Goal: Task Accomplishment & Management: Use online tool/utility

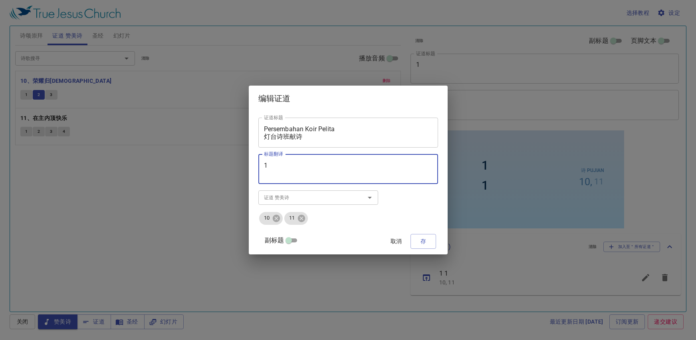
type textarea "1."
click at [344, 167] on textarea "1" at bounding box center [348, 168] width 169 height 15
click at [321, 162] on textarea "1." at bounding box center [348, 168] width 169 height 15
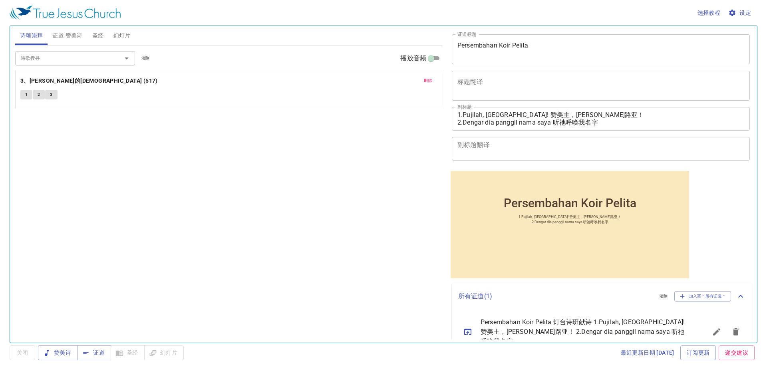
scroll to position [28, 0]
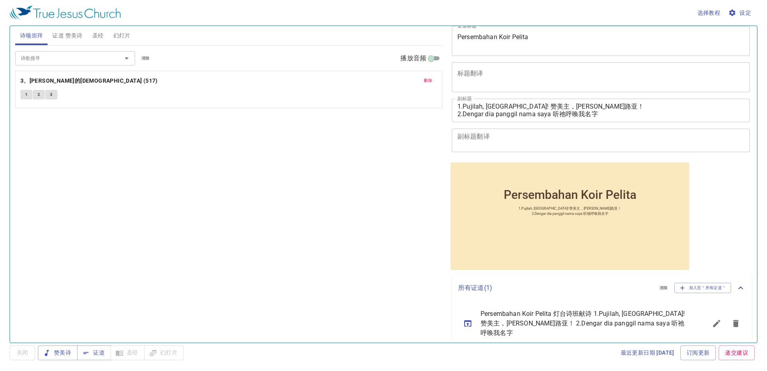
click at [469, 324] on icon "sermon lineup list" at bounding box center [468, 324] width 10 height 10
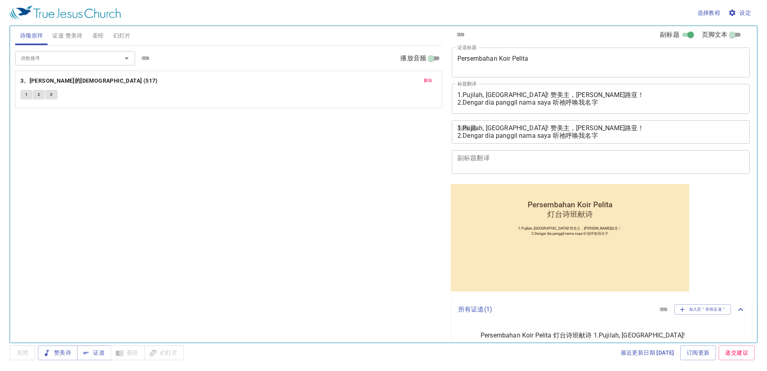
scroll to position [0, 0]
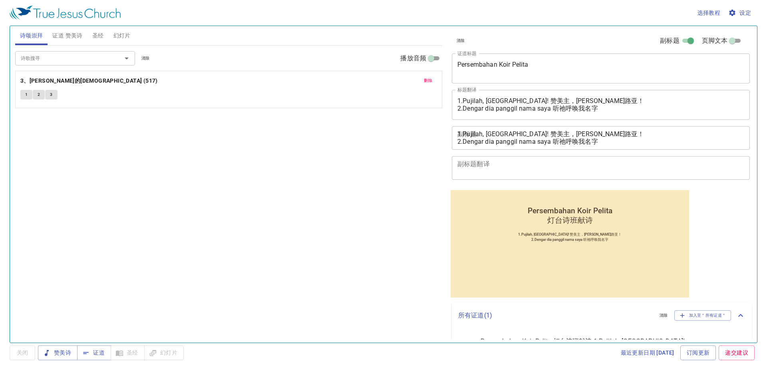
click at [676, 41] on input "副标题" at bounding box center [690, 43] width 29 height 10
checkbox input "false"
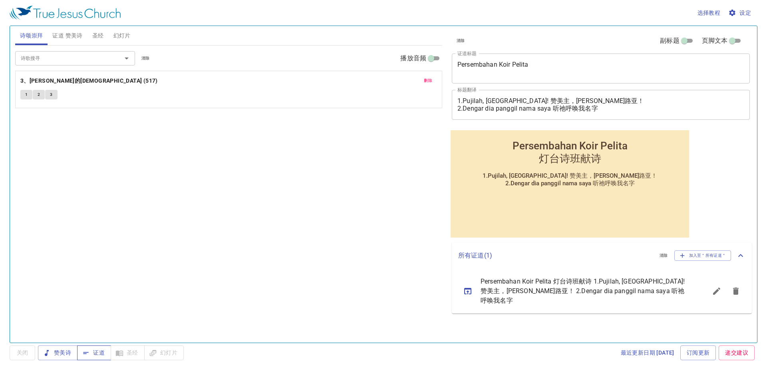
click at [98, 352] on span "证道" at bounding box center [93, 353] width 21 height 10
click at [747, 12] on span "设定" at bounding box center [740, 13] width 21 height 10
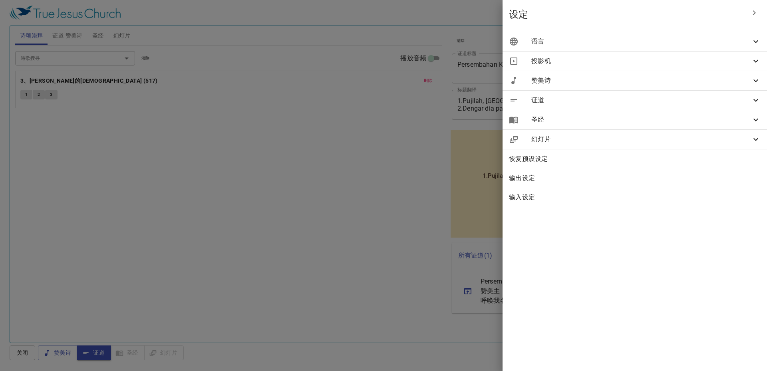
click at [631, 107] on div "证道" at bounding box center [635, 100] width 264 height 19
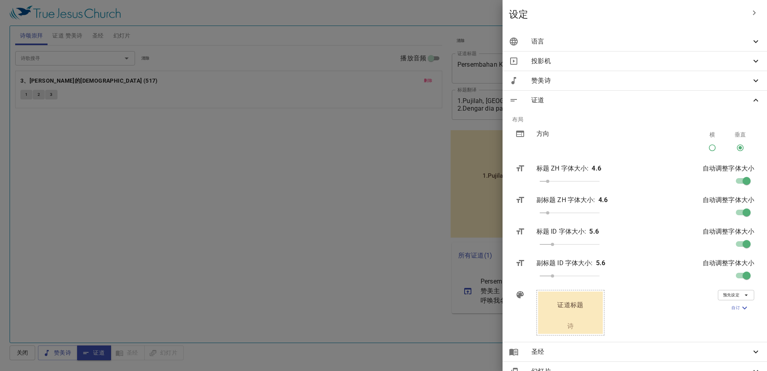
click at [637, 86] on div "赞美诗" at bounding box center [635, 80] width 264 height 19
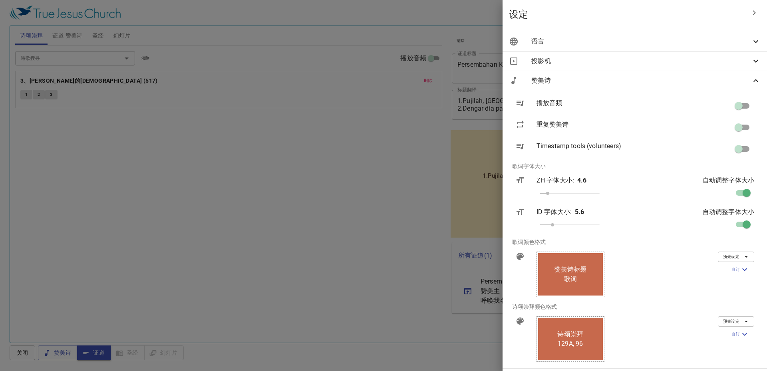
click at [637, 86] on div "赞美诗" at bounding box center [635, 80] width 264 height 19
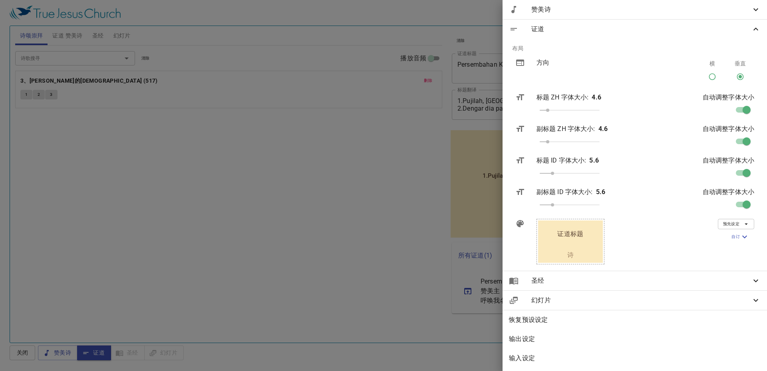
scroll to position [77, 0]
click at [706, 71] on input "横" at bounding box center [712, 78] width 15 height 15
radio input "true"
click at [725, 71] on div "横 垂直" at bounding box center [726, 72] width 56 height 28
click at [736, 73] on input "垂直" at bounding box center [740, 78] width 15 height 15
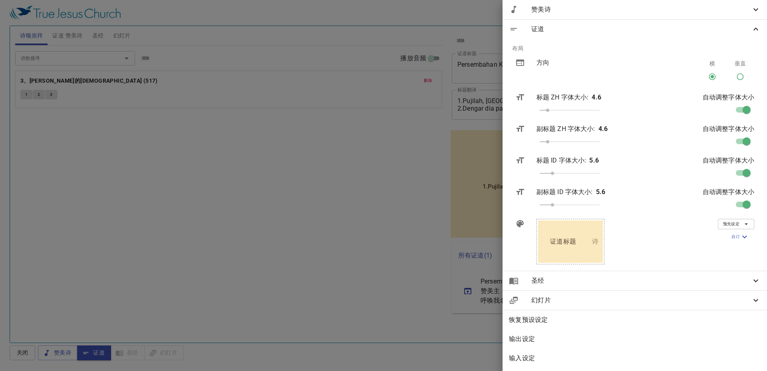
radio input "true"
click at [709, 72] on input "横" at bounding box center [712, 78] width 15 height 15
radio input "true"
click at [734, 73] on input "垂直" at bounding box center [740, 78] width 15 height 15
radio input "true"
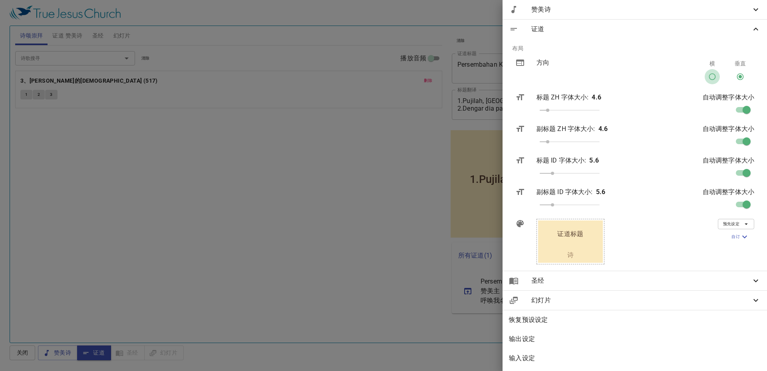
click at [706, 71] on input "横" at bounding box center [712, 78] width 15 height 15
radio input "true"
click at [735, 221] on span "预先设定" at bounding box center [736, 224] width 26 height 7
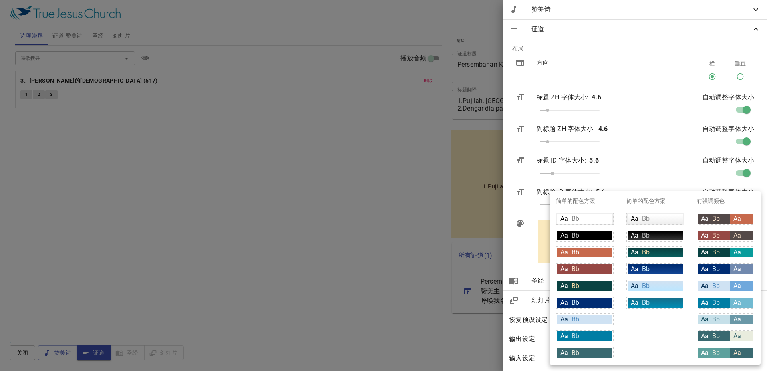
click at [680, 167] on div at bounding box center [383, 185] width 767 height 371
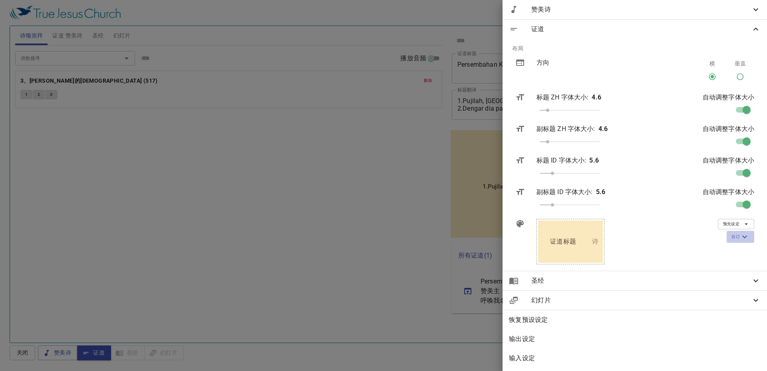
click at [735, 236] on span "自订" at bounding box center [740, 237] width 18 height 10
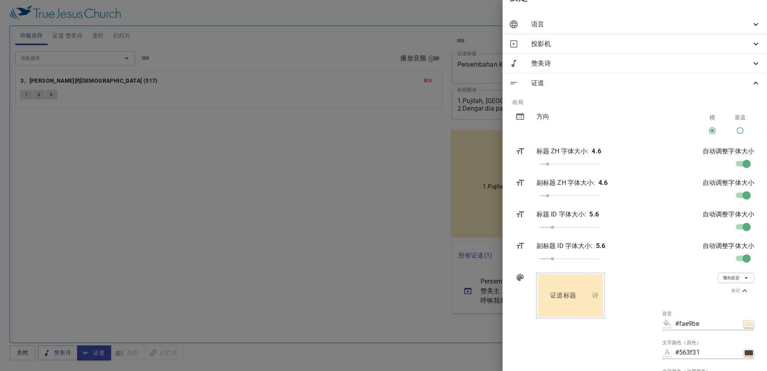
scroll to position [0, 0]
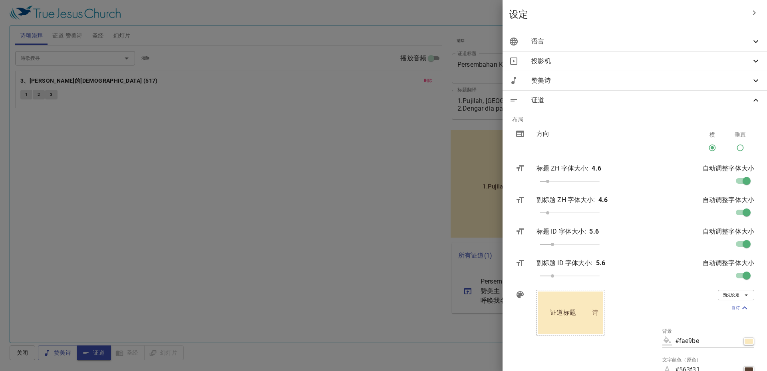
click at [731, 308] on span "自订" at bounding box center [740, 308] width 18 height 10
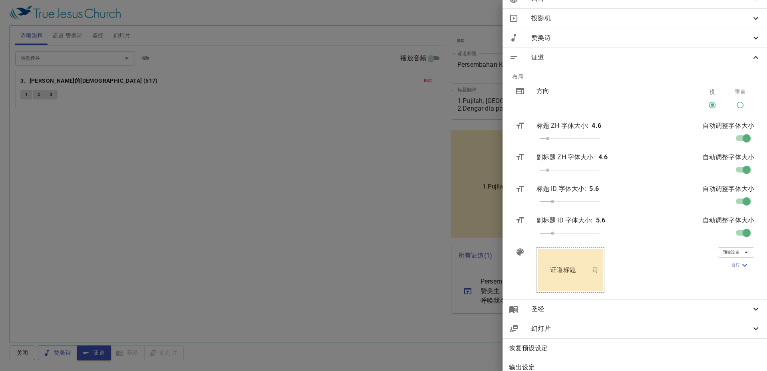
scroll to position [77, 0]
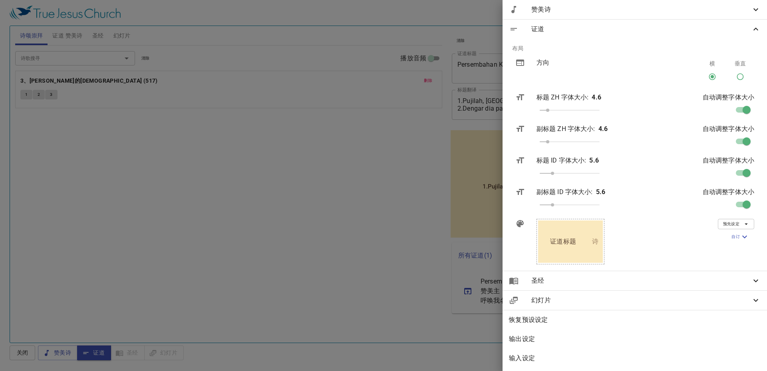
click at [380, 292] on div at bounding box center [383, 185] width 767 height 371
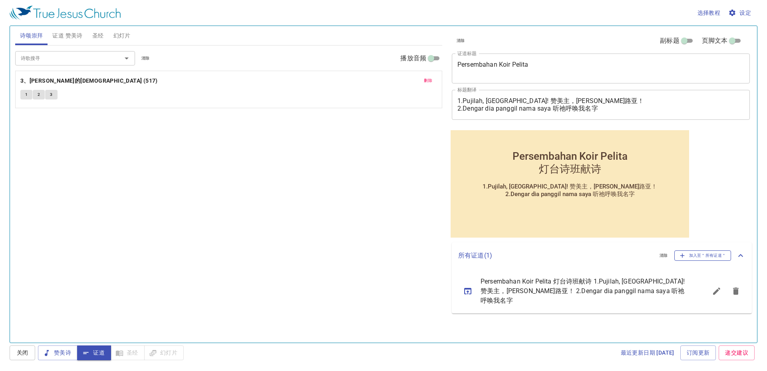
click at [695, 258] on span "加入至＂所有证道＂" at bounding box center [703, 255] width 47 height 7
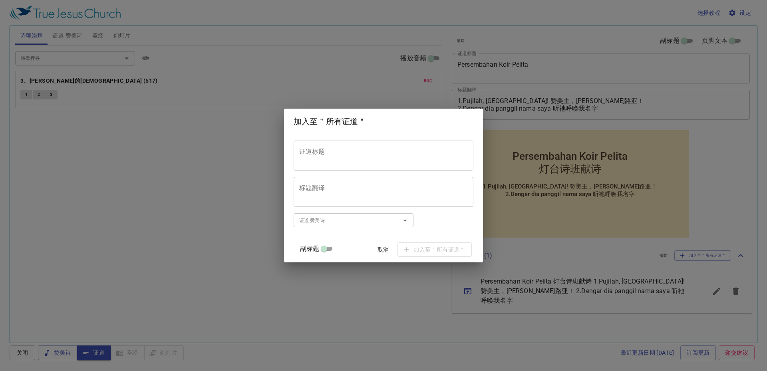
click at [449, 175] on div "证道标题 证道标题 标题翻译 标题翻译 副标题 副标题 副标题翻译 副标题翻译 证道 赞美诗 证道 赞美诗 副标题 取消 加入至＂所有证道＂" at bounding box center [384, 198] width 180 height 122
click at [405, 150] on textarea "证道标题" at bounding box center [383, 155] width 169 height 15
paste textarea "哪达诗班献诗"
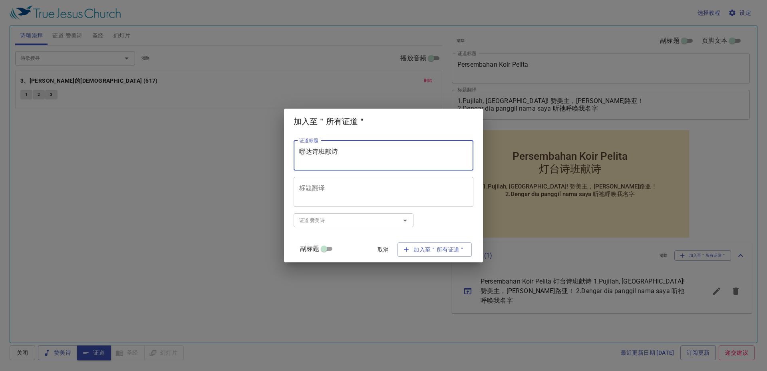
click at [309, 151] on textarea "哪达诗班献诗" at bounding box center [383, 155] width 169 height 15
paste textarea "Persembahan Koir Narwastu"
type textarea "Persembahan Koir Narwastu 哪达诗班献诗"
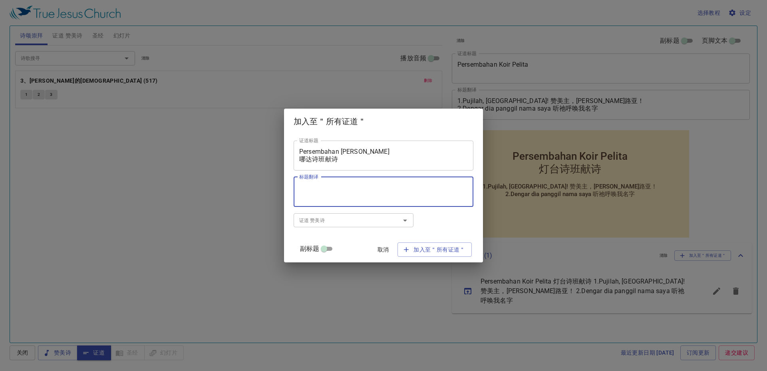
click at [376, 194] on textarea "标题翻译" at bounding box center [383, 191] width 169 height 15
paste textarea "1.yang bererti bagimu 2.carilah dulu kerajaan Tuhan Dan kebenaranNya"
click at [316, 190] on textarea "1.yang bererti bagimu 2.carilah dulu kerajaan Tuhan Dan kebenaranNya" at bounding box center [383, 191] width 169 height 15
click at [407, 190] on textarea "1.Yang bererti bagimu 2.Carilah dulu kerajaan Tuhan Dan kebenaranNya" at bounding box center [383, 191] width 169 height 15
paste textarea "于你有意义"
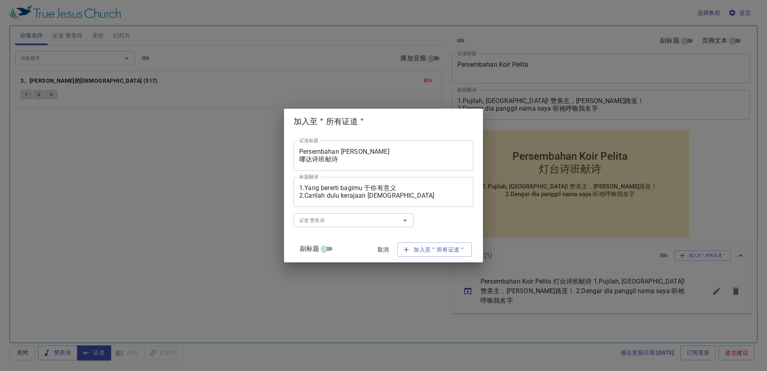
click at [461, 197] on div "1.Yang bererti bagimu 于你有意义 2.Carilah dulu kerajaan Tuhan Dan kebenaranNya 标题翻译" at bounding box center [384, 192] width 180 height 30
click at [457, 197] on textarea "1.Yang bererti bagimu 于你有意义 2.Carilah dulu kerajaan Tuhan Dan kebenaranNya" at bounding box center [383, 191] width 169 height 15
paste textarea "先求神的国和神的义"
type textarea "1.Yang bererti bagimu 于你有意义 2.Carilah dulu kerajaan Tuhan Dan kebenaranNya 先求神的…"
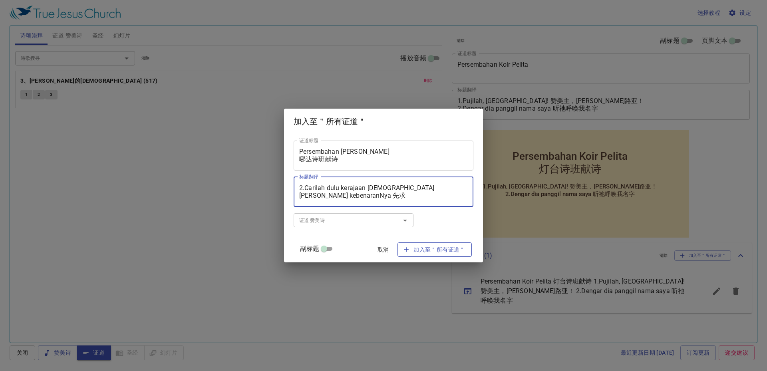
click at [419, 250] on span "加入至＂所有证道＂" at bounding box center [435, 250] width 62 height 10
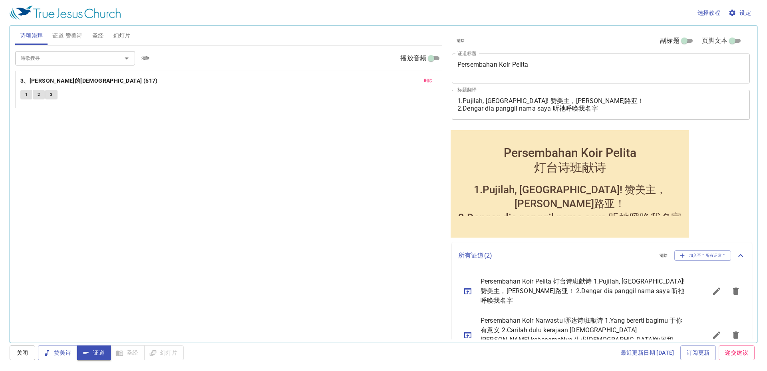
click at [472, 330] on icon "sermon lineup list" at bounding box center [468, 335] width 10 height 10
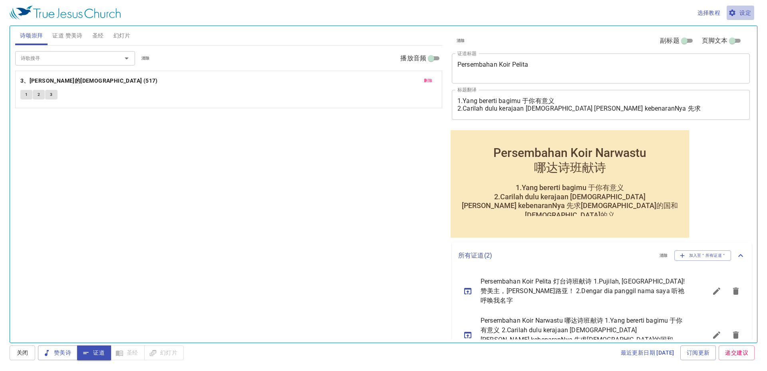
click at [741, 16] on span "设定" at bounding box center [740, 13] width 21 height 10
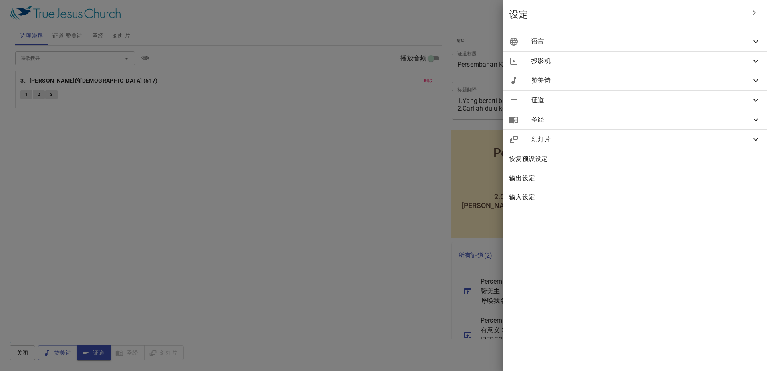
click at [751, 104] on span "证道" at bounding box center [641, 100] width 220 height 10
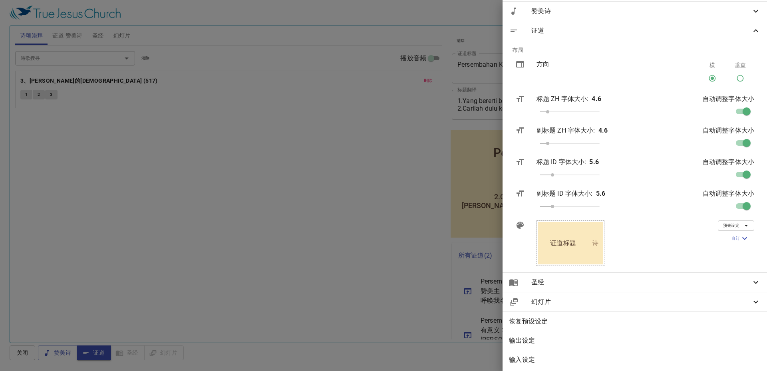
scroll to position [77, 0]
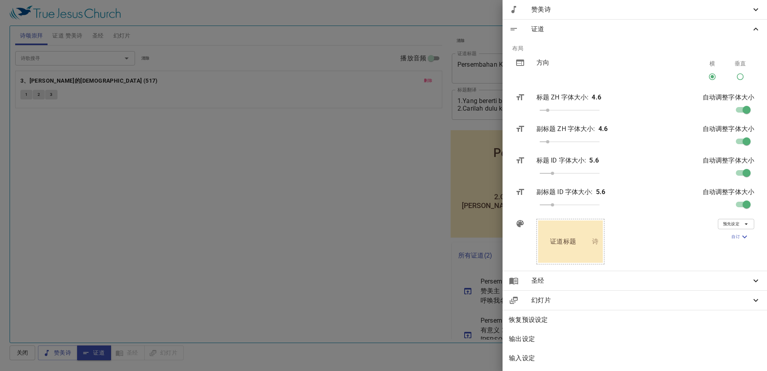
click at [740, 232] on icon "button" at bounding box center [745, 237] width 10 height 10
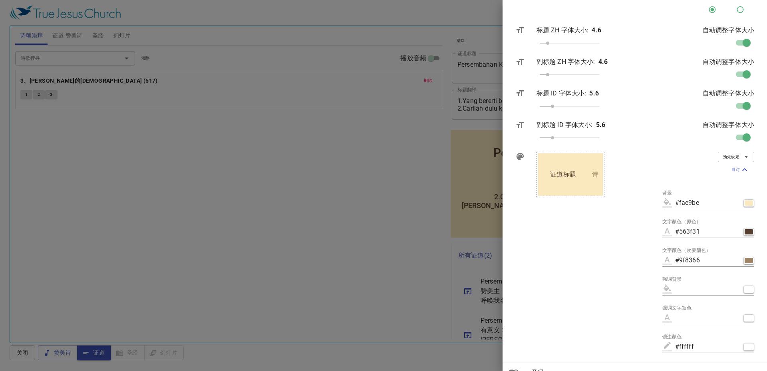
scroll to position [157, 0]
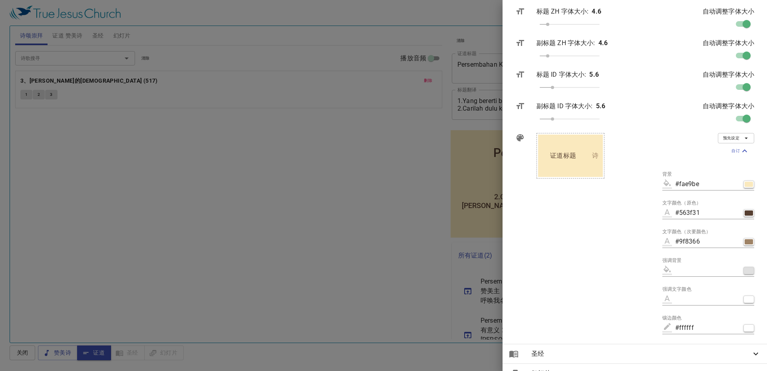
click at [745, 272] on div "button" at bounding box center [749, 270] width 8 height 5
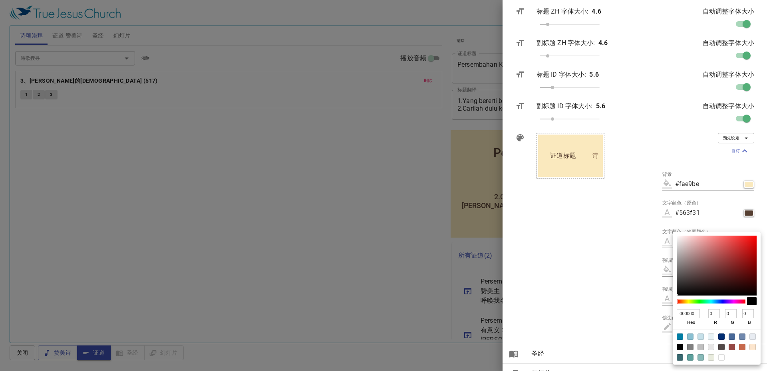
type input "#a16e6e"
type input "A16E6E"
type input "161"
type input "110"
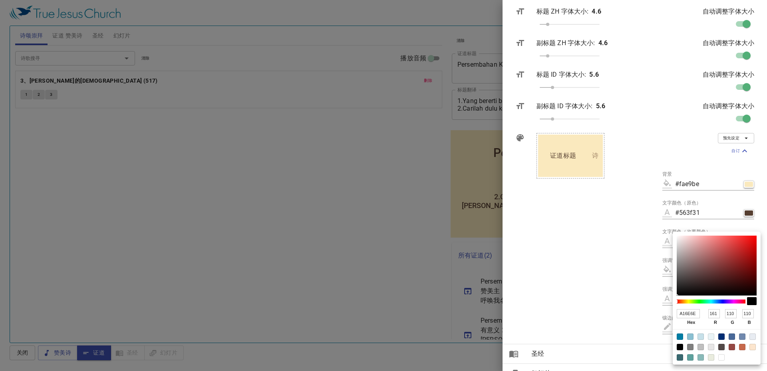
click at [702, 258] on div at bounding box center [717, 266] width 80 height 60
type input "#463f3f"
type input "463F3F"
type input "70"
type input "63"
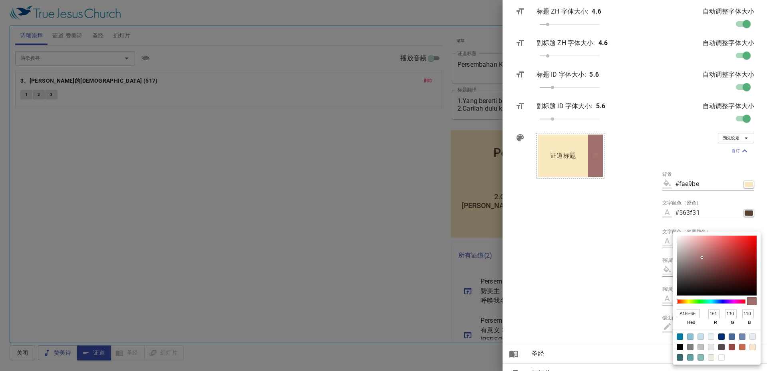
type input "63"
type input "#3f3a3a"
type input "3F3A3A"
type input "63"
type input "58"
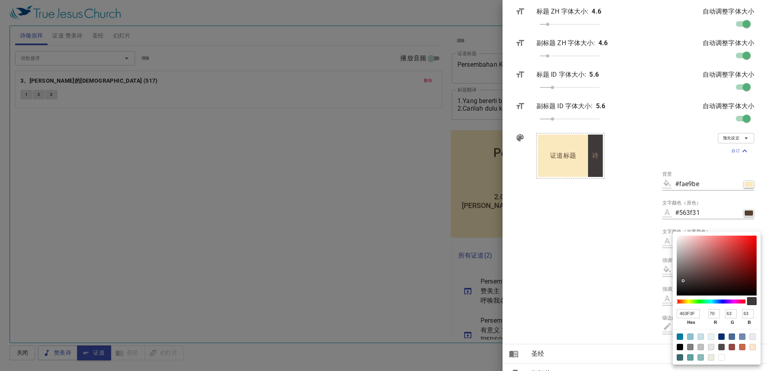
type input "58"
type input "#000000"
type input "000000"
type input "0"
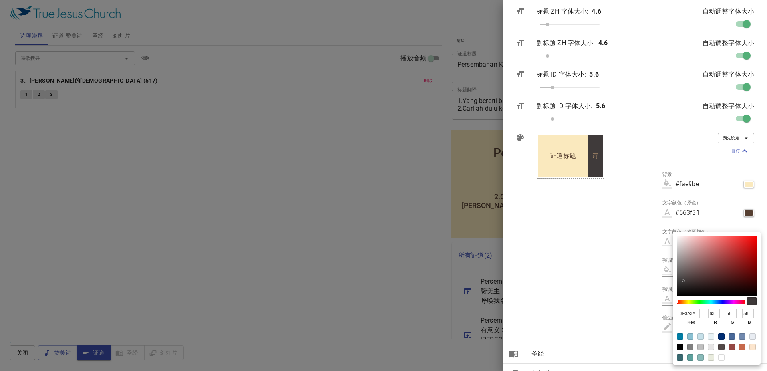
type input "0"
drag, startPoint x: 677, startPoint y: 294, endPoint x: 645, endPoint y: 317, distance: 39.8
click at [658, 324] on div "000000 hex 0 r 0 g 0 b 100 a" at bounding box center [383, 185] width 767 height 371
click at [613, 294] on div at bounding box center [383, 185] width 767 height 371
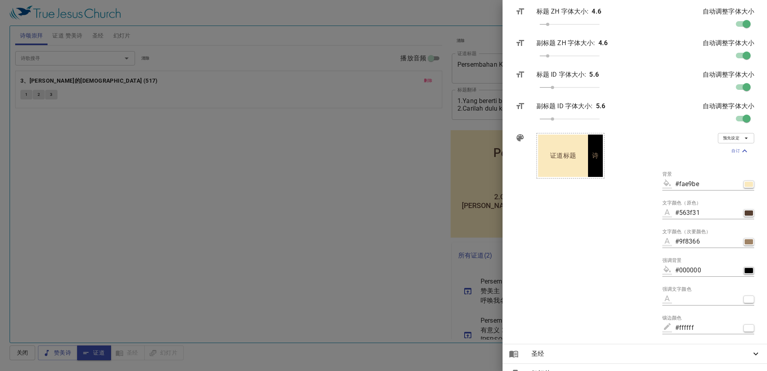
click at [743, 273] on button "button" at bounding box center [748, 271] width 11 height 8
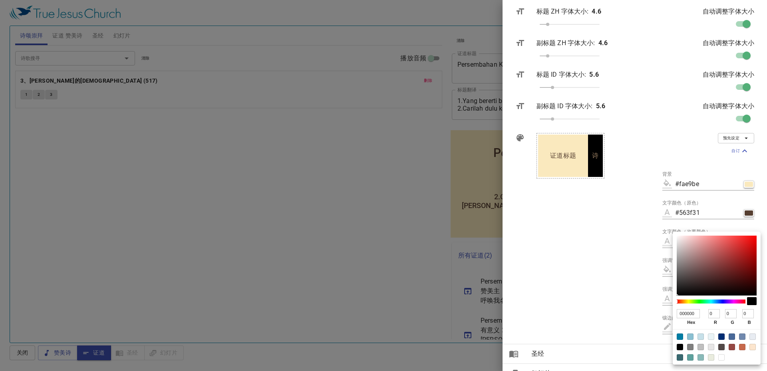
type input "#a88f8f"
type input "A88F8F"
type input "168"
type input "143"
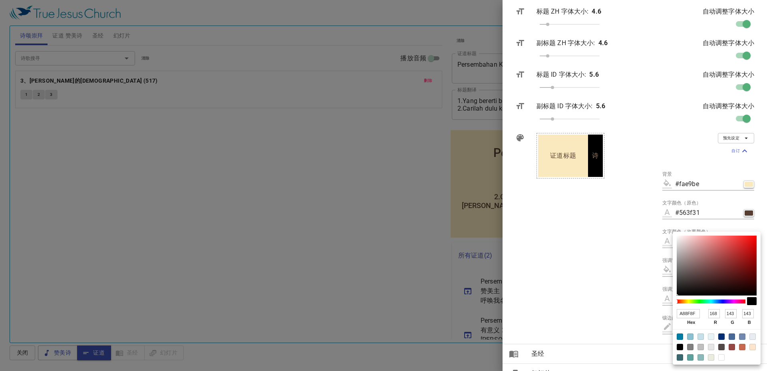
type input "#f8f4f4"
type input "F8F4F4"
type input "248"
type input "244"
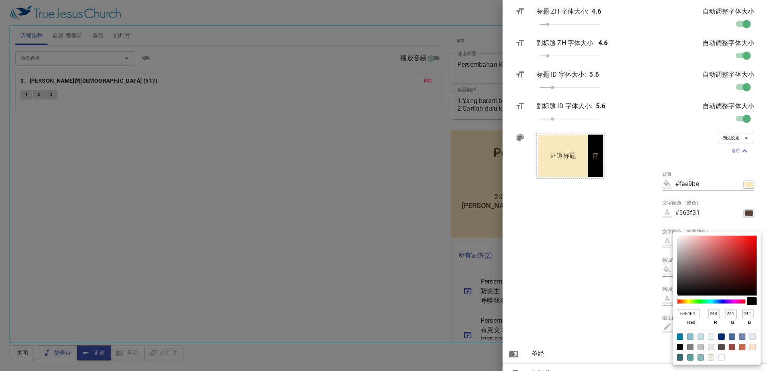
type input "#ffffff"
type input "FFFFFF"
type input "255"
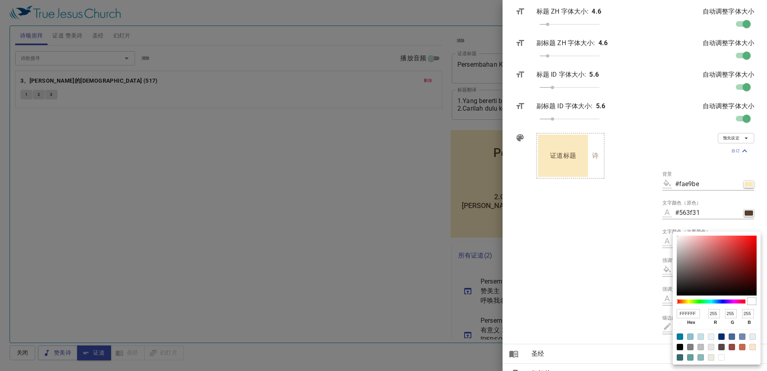
drag, startPoint x: 681, startPoint y: 241, endPoint x: 667, endPoint y: 228, distance: 19.5
click at [667, 228] on div "FFFFFF hex 255 r 255 g 255 b 100 a" at bounding box center [383, 185] width 767 height 371
click at [628, 263] on div at bounding box center [383, 185] width 767 height 371
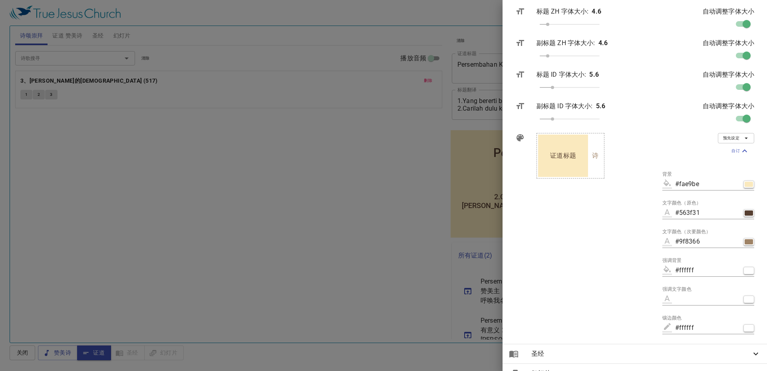
click at [634, 233] on div "证道标题 Secondary 诗" at bounding box center [593, 235] width 126 height 217
click at [469, 278] on div at bounding box center [383, 185] width 767 height 371
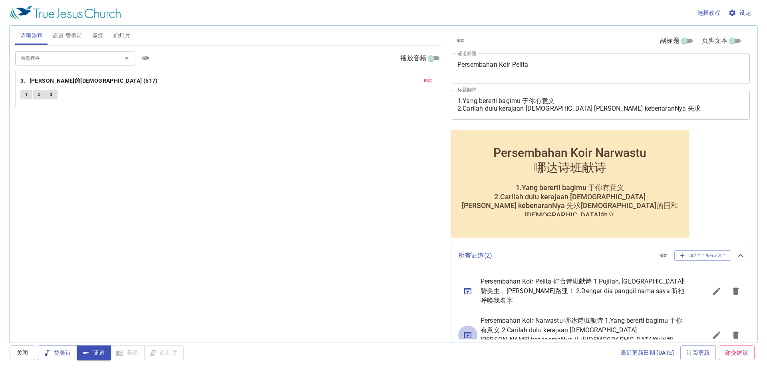
click at [462, 326] on button "sermon lineup list" at bounding box center [467, 335] width 19 height 19
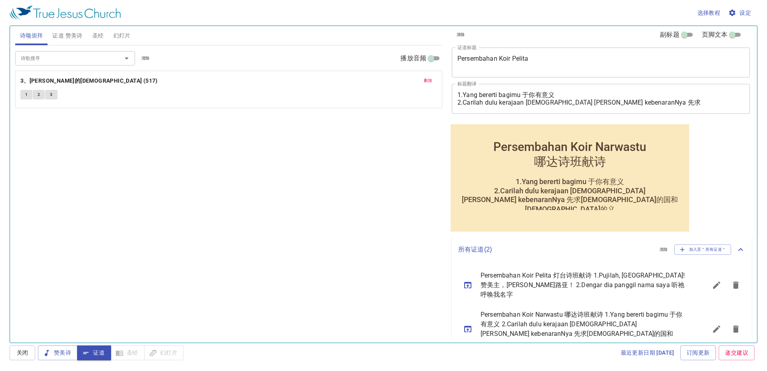
scroll to position [8, 0]
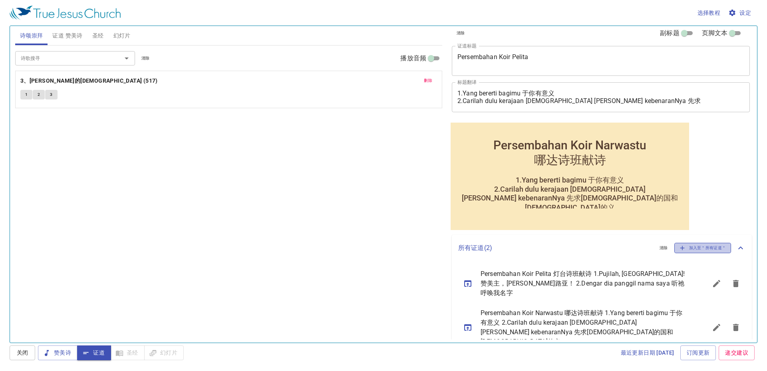
click at [704, 248] on span "加入至＂所有证道＂" at bounding box center [703, 247] width 47 height 7
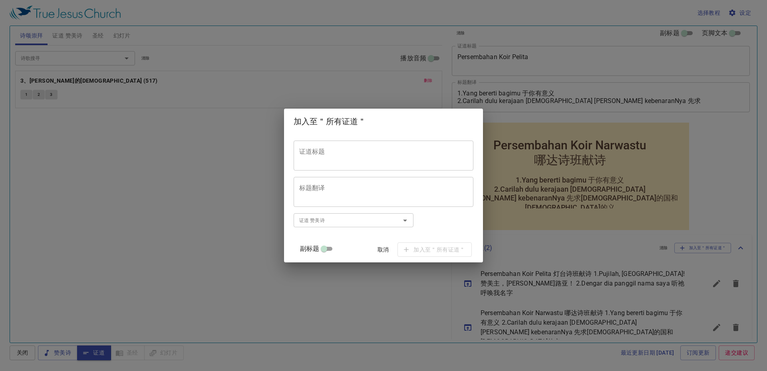
click at [381, 148] on textarea "证道标题" at bounding box center [383, 155] width 169 height 15
paste textarea "道理分享"
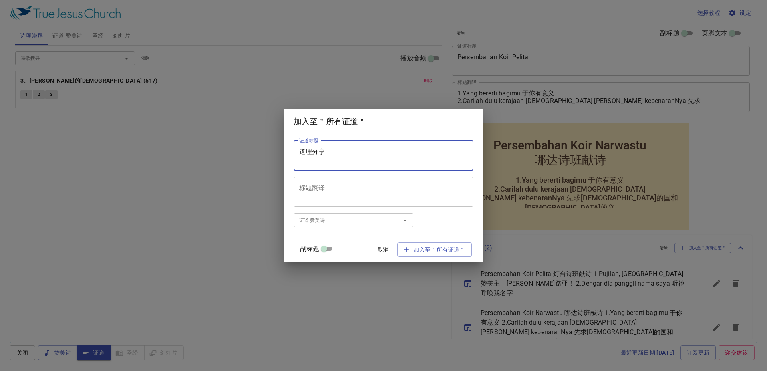
type textarea "道理分享"
click at [368, 186] on textarea "标题翻译" at bounding box center [383, 191] width 169 height 15
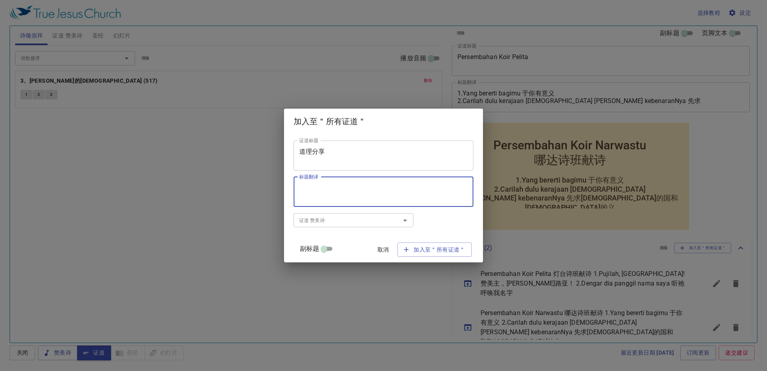
paste textarea "Perkongsian Firman"
type textarea "Perkongsian Firman"
click at [414, 249] on span "加入至＂所有证道＂" at bounding box center [435, 250] width 62 height 10
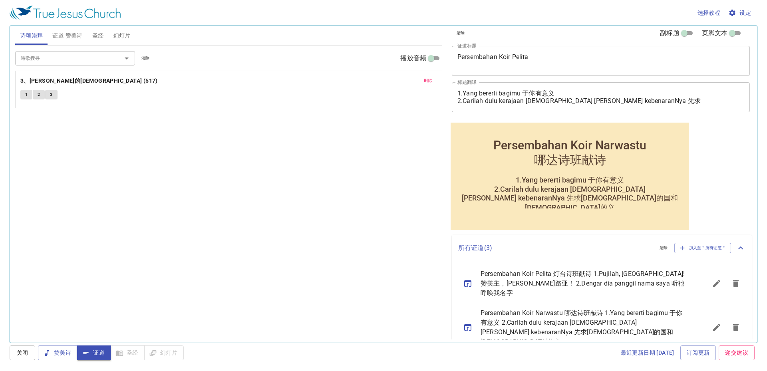
scroll to position [33, 0]
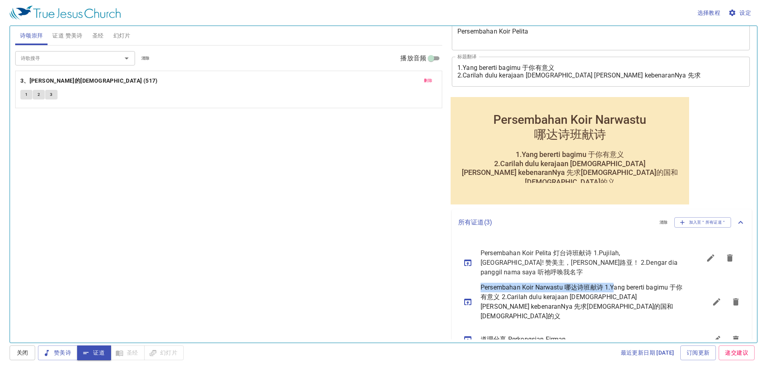
drag, startPoint x: 606, startPoint y: 254, endPoint x: 616, endPoint y: 262, distance: 12.0
click at [616, 262] on ul "Persembahan Koir Pelita 灯台诗班献诗 1.Pujilah, Haleluya! 赞美主，哈利路亚！ 2.Dengar dia pang…" at bounding box center [602, 296] width 300 height 120
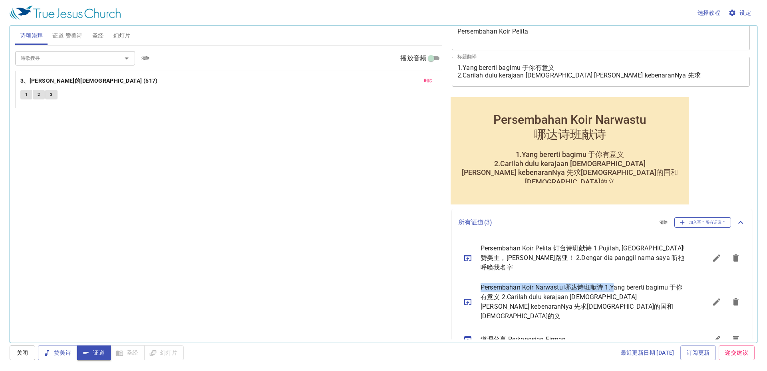
click at [689, 227] on button "加入至＂所有证道＂" at bounding box center [702, 222] width 57 height 10
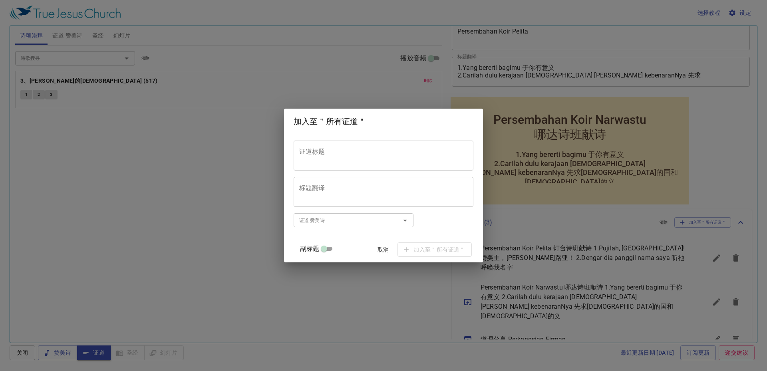
click at [370, 158] on textarea "证道标题" at bounding box center [383, 155] width 169 height 15
paste textarea "唱诗及祷告"
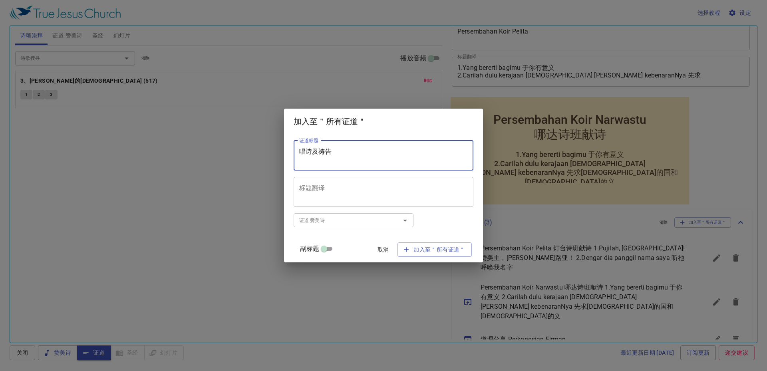
type textarea "唱诗及祷告"
click at [370, 181] on div "标题翻译" at bounding box center [384, 192] width 180 height 30
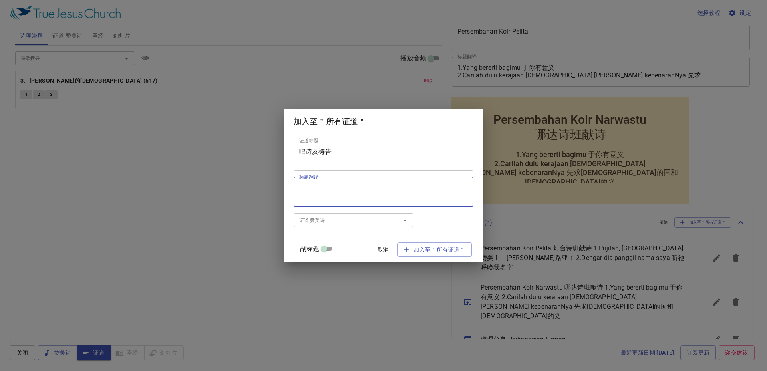
paste textarea "Kidung dan Doa"
type textarea "Kidung dan Doa"
click at [415, 250] on span "加入至＂所有证道＂" at bounding box center [435, 250] width 62 height 10
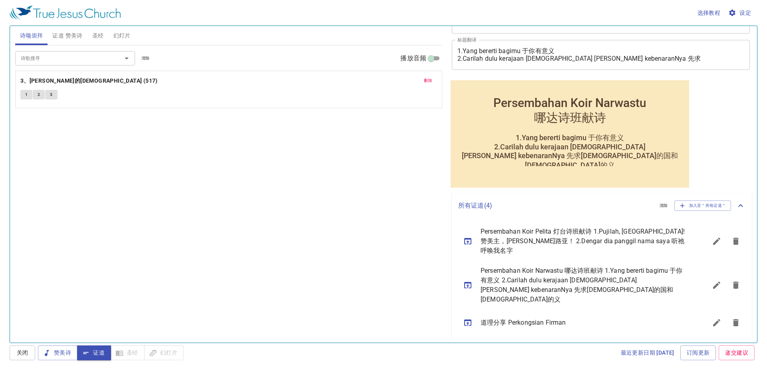
scroll to position [59, 0]
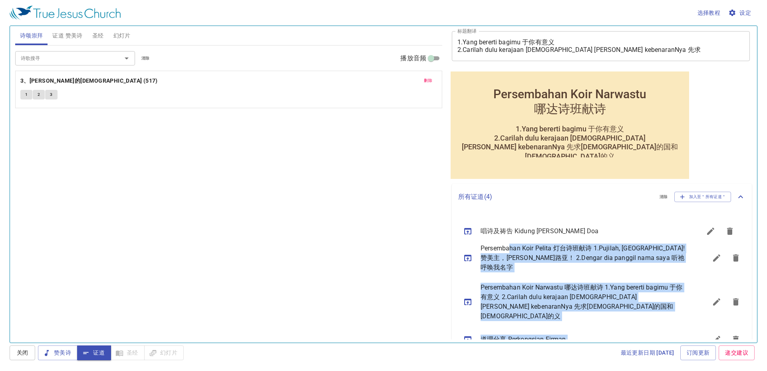
drag, startPoint x: 493, startPoint y: 316, endPoint x: 509, endPoint y: 225, distance: 92.5
click at [509, 225] on ul "Persembahan Koir Pelita 灯台诗班献诗 1.Pujilah, Haleluya! 赞美主，哈利路亚！ 2.Dengar dia pang…" at bounding box center [602, 282] width 300 height 145
click at [533, 236] on div "唱诗及祷告 Kidung [PERSON_NAME] Doa" at bounding box center [579, 226] width 255 height 26
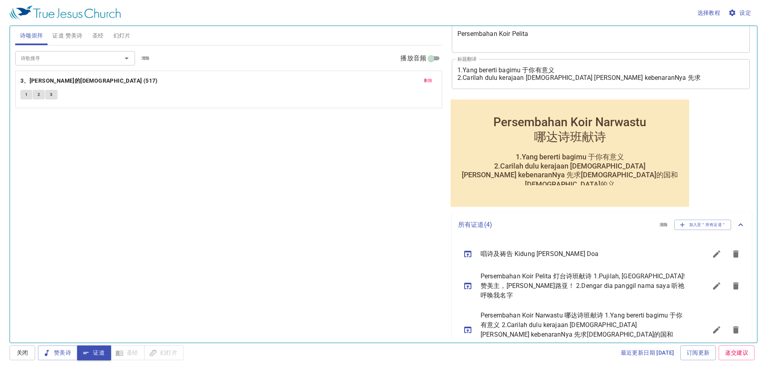
scroll to position [19, 0]
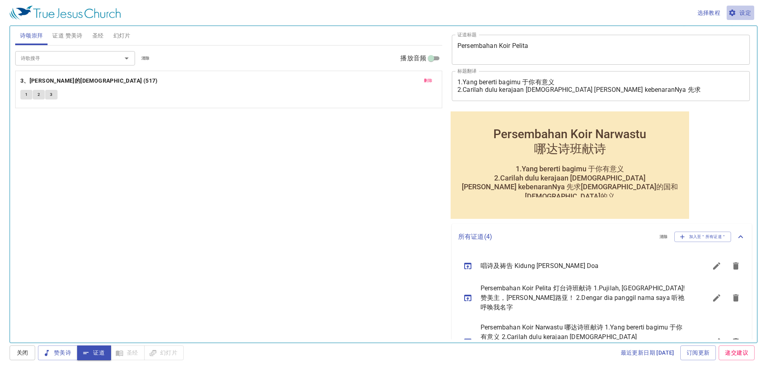
click at [745, 17] on span "设定" at bounding box center [740, 13] width 21 height 10
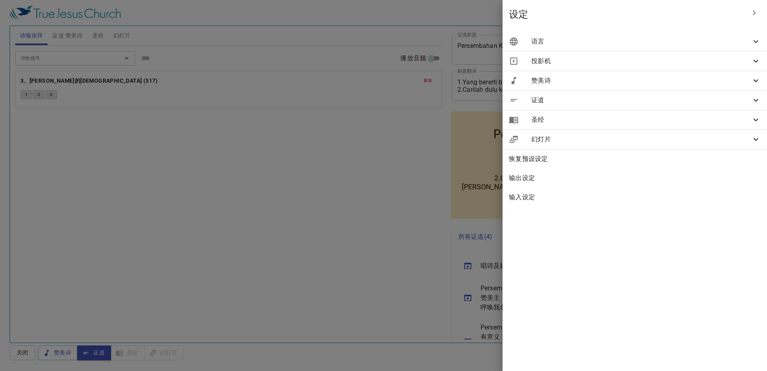
click at [690, 121] on span "圣经" at bounding box center [641, 120] width 220 height 10
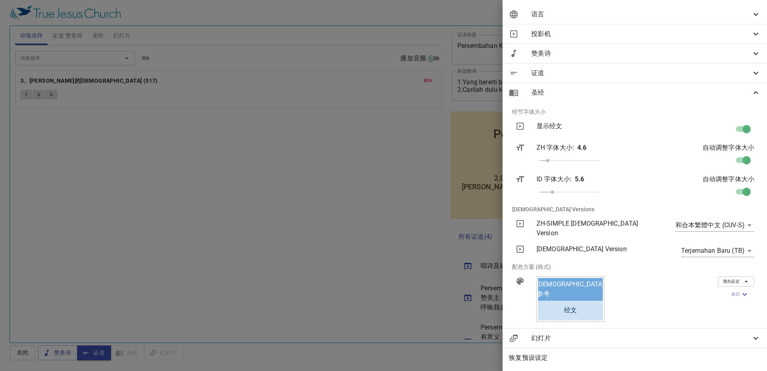
scroll to position [65, 0]
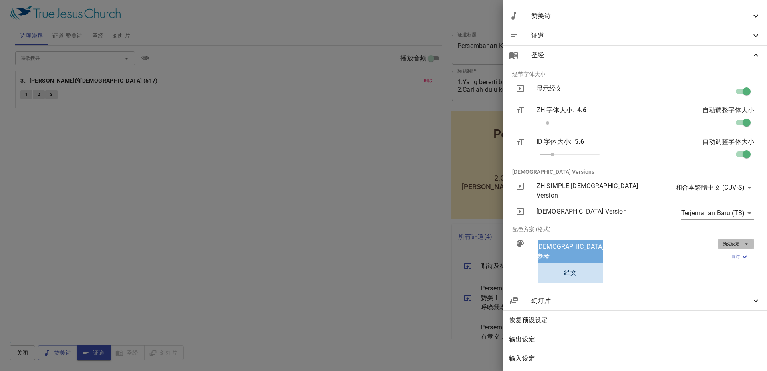
click at [725, 240] on span "预先设定" at bounding box center [736, 243] width 26 height 7
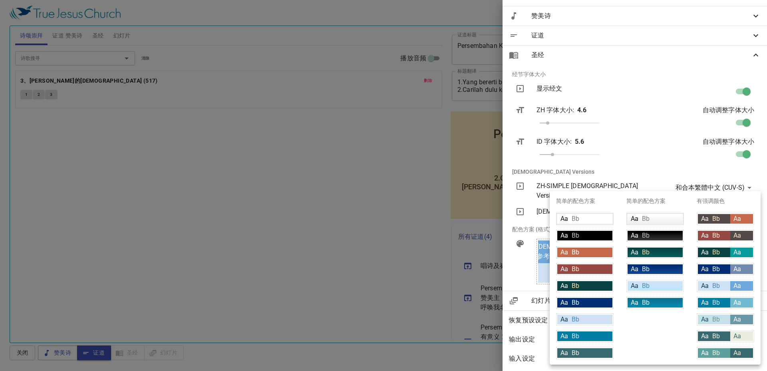
click at [637, 334] on div "简单的配色方案 Aa Bb Aa Bb Aa Bb Aa Bb Aa Bb Aa Bb" at bounding box center [655, 277] width 70 height 173
click at [658, 166] on div at bounding box center [383, 185] width 767 height 371
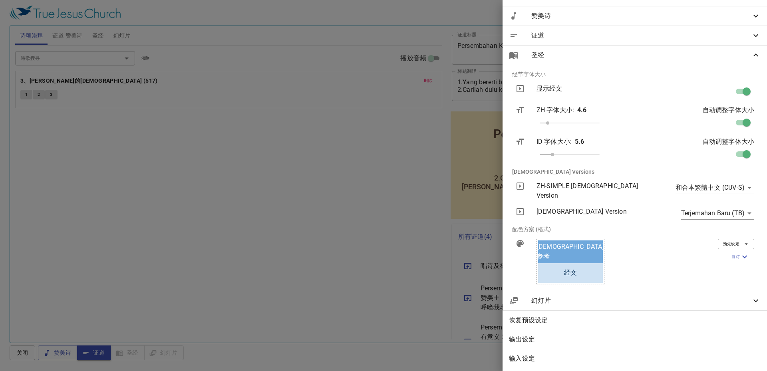
click at [740, 252] on icon "button" at bounding box center [745, 257] width 10 height 10
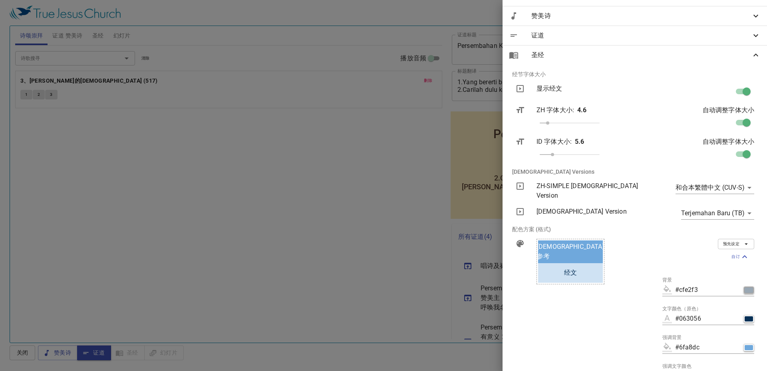
click at [743, 286] on button "button" at bounding box center [748, 290] width 11 height 8
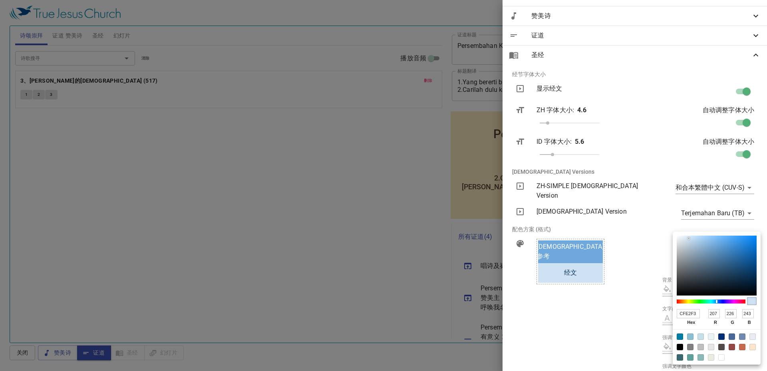
click at [753, 348] on div at bounding box center [752, 347] width 6 height 6
type input "#fce5cd"
type input "FCE5CD"
type input "252"
type input "229"
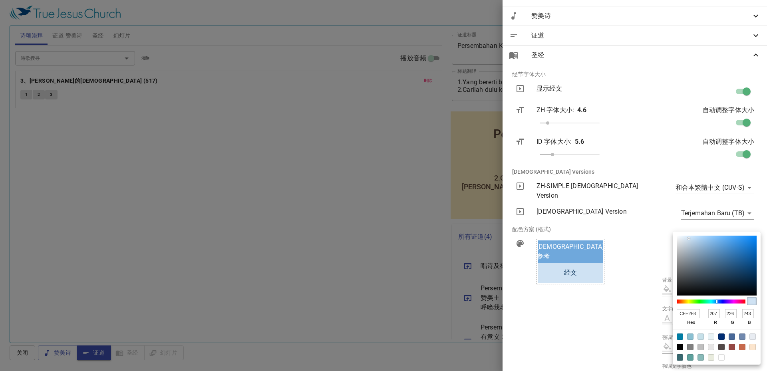
type input "205"
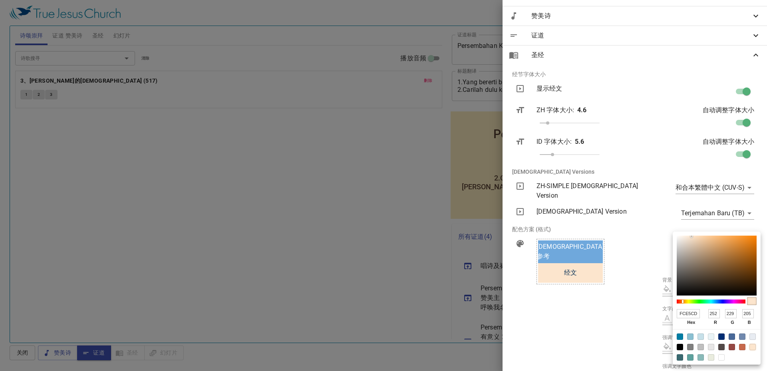
click at [604, 314] on div at bounding box center [383, 185] width 767 height 371
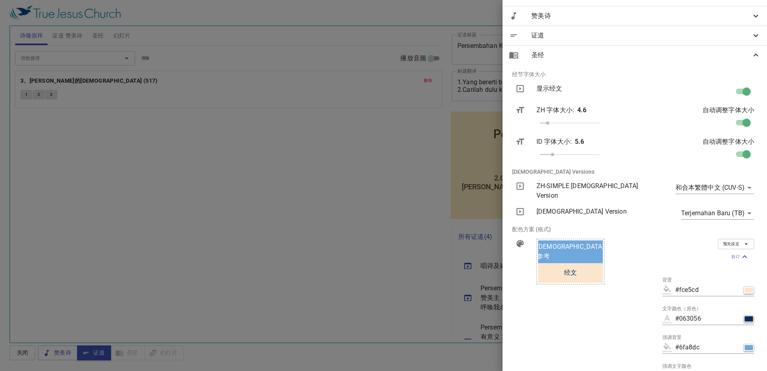
click at [745, 316] on div "button" at bounding box center [749, 318] width 8 height 5
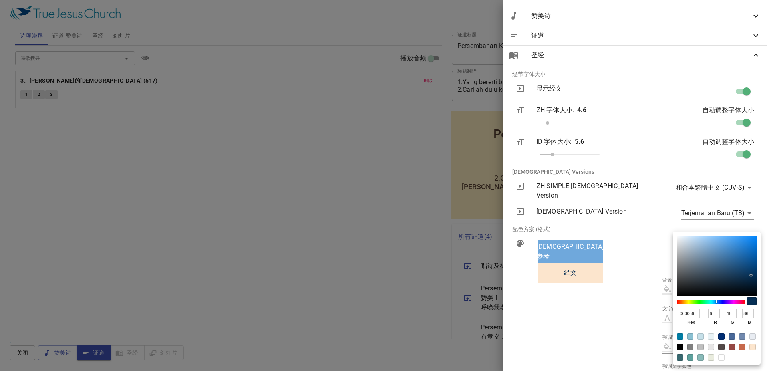
click at [729, 345] on div at bounding box center [732, 347] width 6 height 6
type input "#964844"
type input "964844"
type input "150"
type input "72"
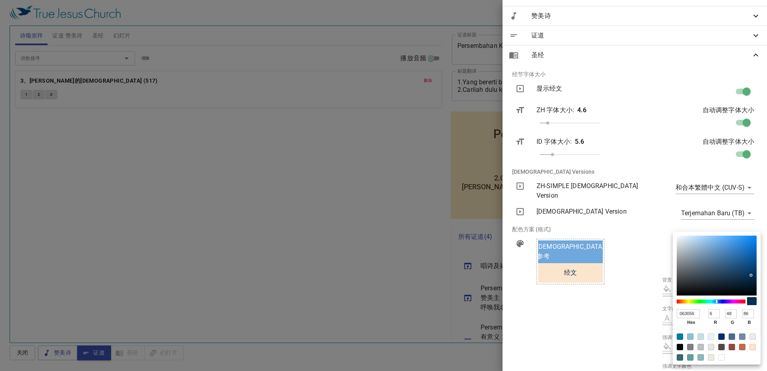
type input "68"
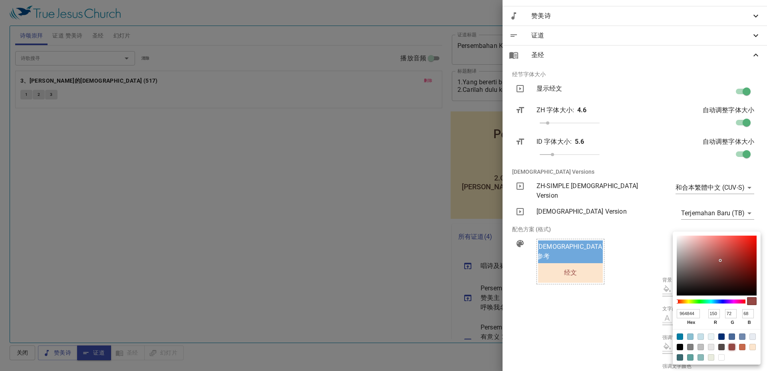
click at [741, 348] on div at bounding box center [742, 347] width 6 height 6
type input "#c7694c"
type input "C7694C"
type input "199"
type input "105"
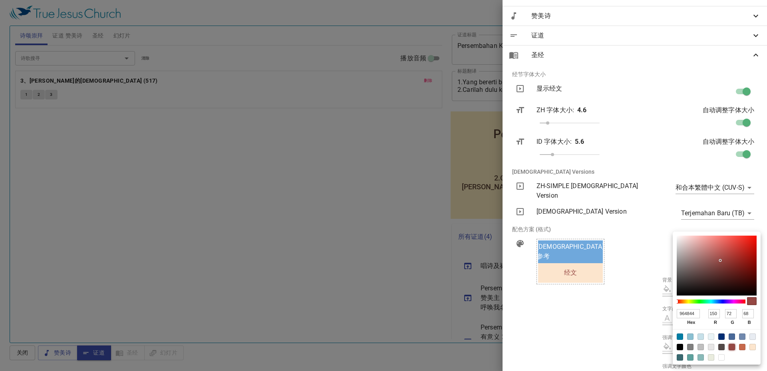
type input "76"
click at [729, 346] on div at bounding box center [732, 347] width 6 height 6
type input "#964844"
type input "964844"
type input "150"
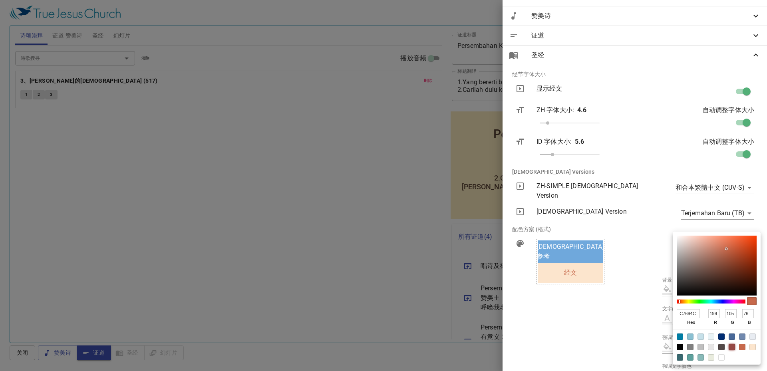
type input "72"
type input "68"
click at [621, 334] on div at bounding box center [383, 185] width 767 height 371
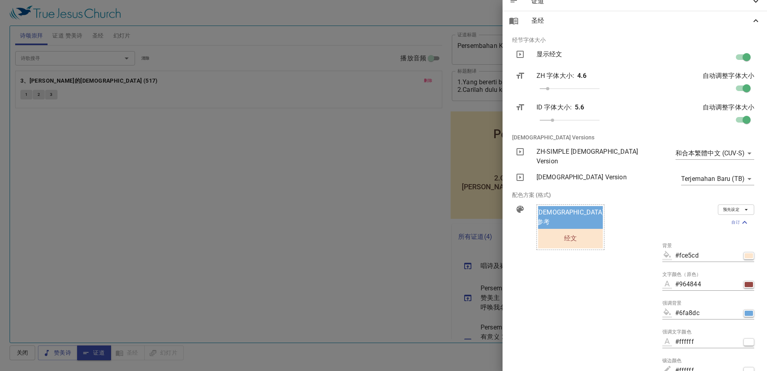
scroll to position [145, 0]
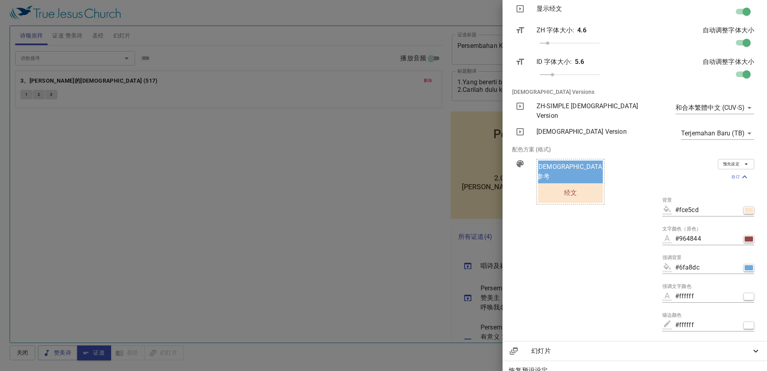
click at [742, 261] on div "#6fa8dc" at bounding box center [708, 267] width 92 height 13
click at [745, 265] on div "button" at bounding box center [749, 267] width 8 height 5
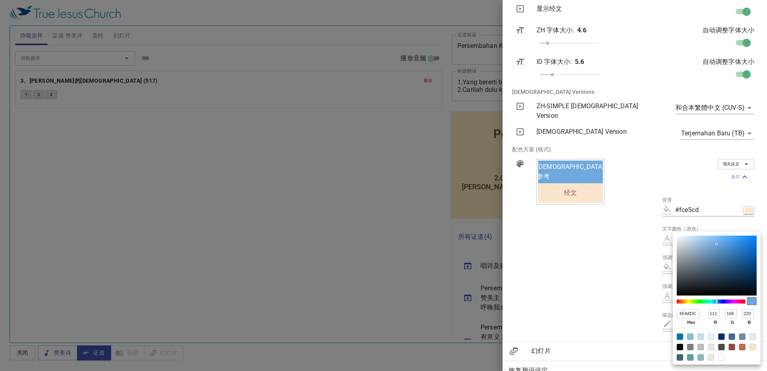
click at [733, 346] on div at bounding box center [732, 347] width 6 height 6
type input "#964844"
type input "964844"
type input "150"
type input "72"
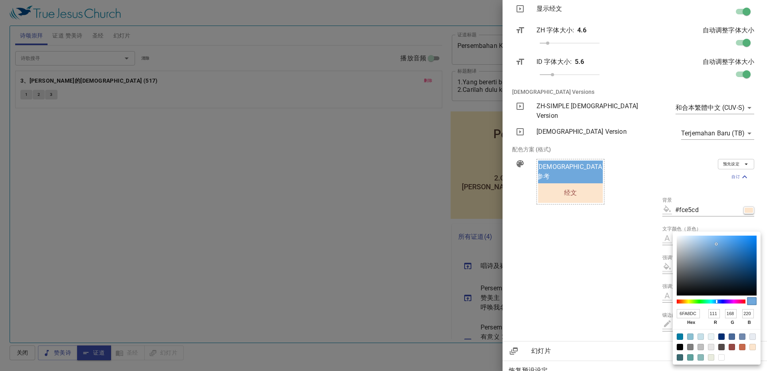
type input "68"
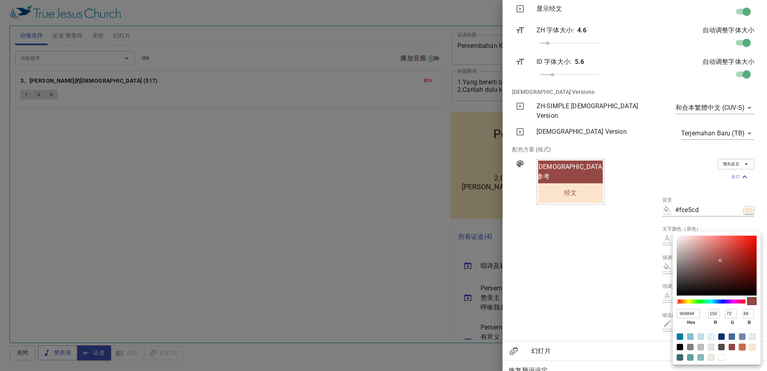
click at [741, 346] on div at bounding box center [742, 347] width 6 height 6
type input "#c7694c"
type input "C7694C"
type input "199"
type input "105"
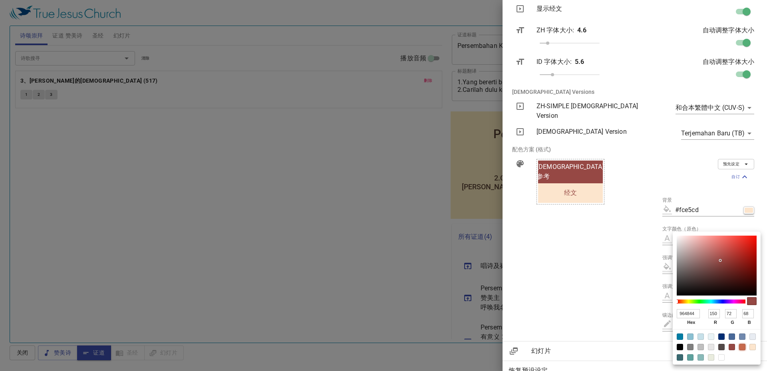
type input "76"
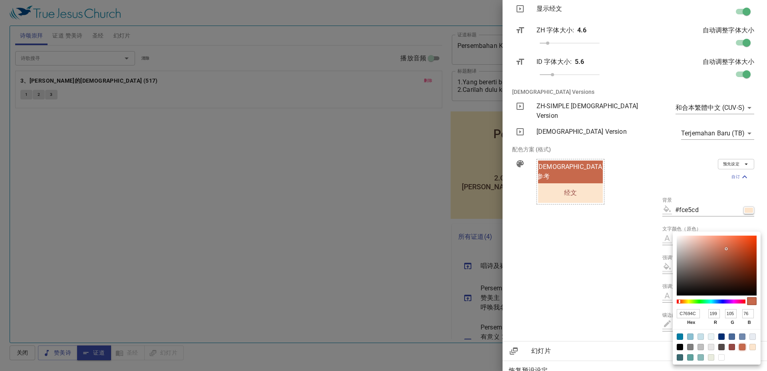
click at [614, 291] on div at bounding box center [383, 185] width 767 height 371
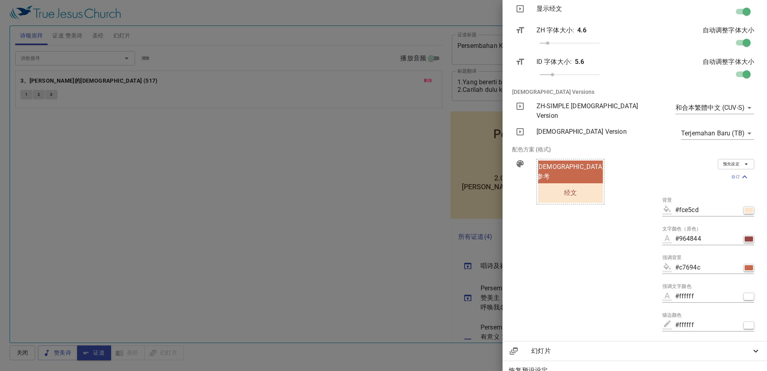
click at [395, 252] on div at bounding box center [383, 185] width 767 height 371
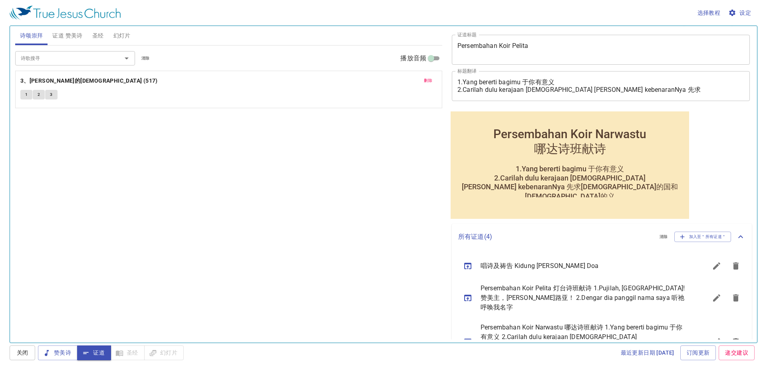
click at [123, 352] on div "赞美诗 证道 圣经 幻灯片" at bounding box center [111, 353] width 146 height 15
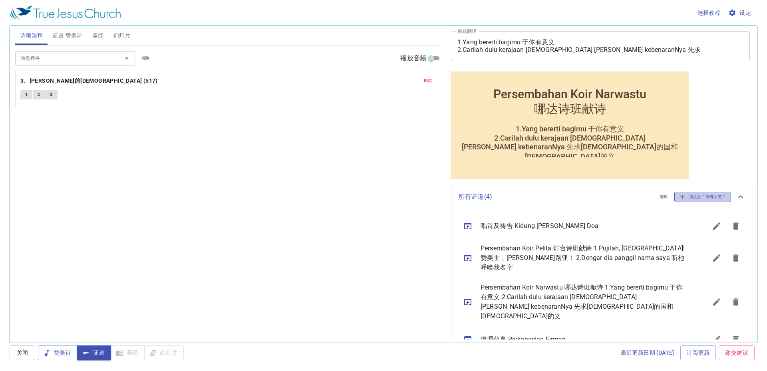
click at [698, 196] on span "加入至＂所有证道＂" at bounding box center [703, 196] width 47 height 7
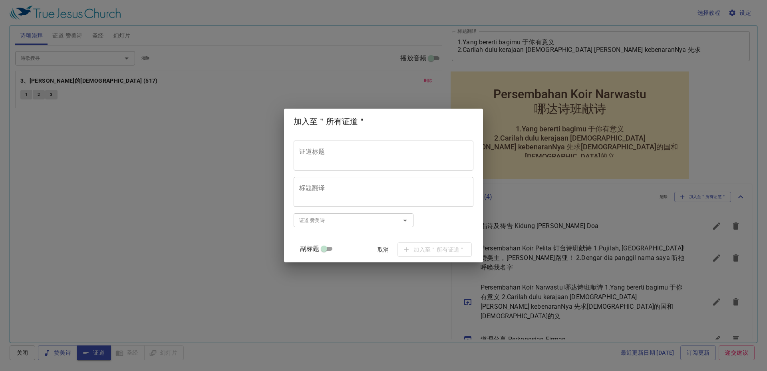
click at [344, 151] on textarea "证道标题" at bounding box center [383, 155] width 169 height 15
paste textarea "哀嫩诗班献诗"
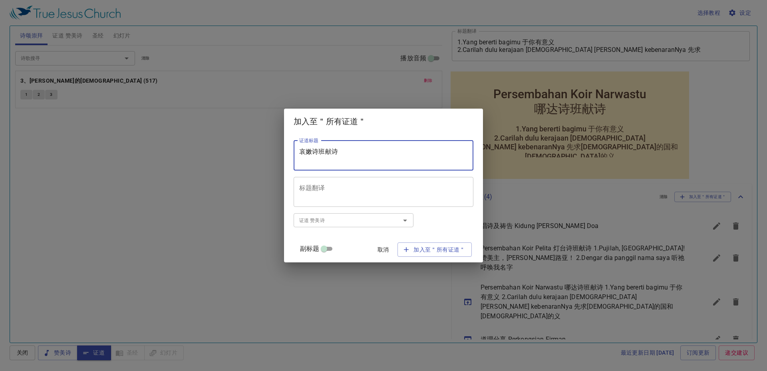
type textarea "哀嫩诗班献诗"
click at [360, 185] on textarea "标题翻译" at bounding box center [383, 191] width 169 height 15
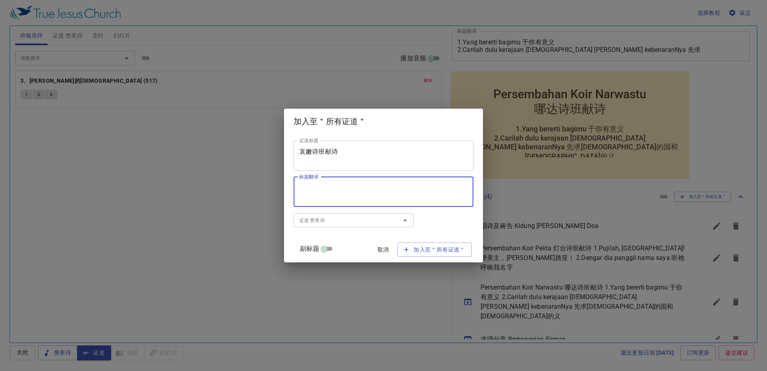
paste textarea "Persembahan Koir Ainon"
type textarea "Persembahan Koir Ainon"
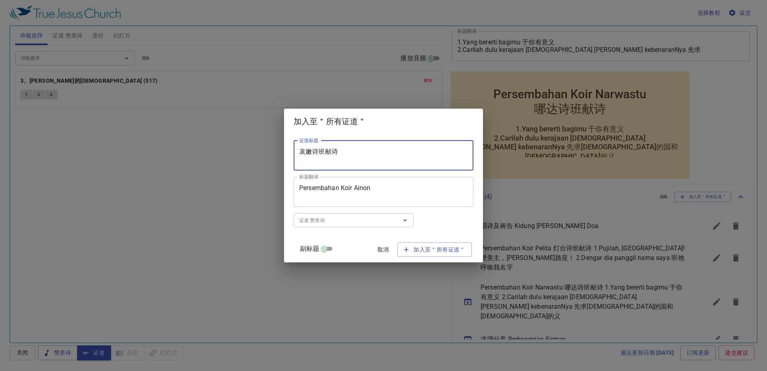
click at [375, 161] on textarea "哀嫩诗班献诗" at bounding box center [383, 155] width 169 height 15
click at [310, 152] on textarea "哀嫩诗班献诗" at bounding box center [383, 155] width 169 height 15
paste textarea "Persembahan Koir Ainon"
type textarea "Persembahan Koir Ainon 哀嫩诗班献诗"
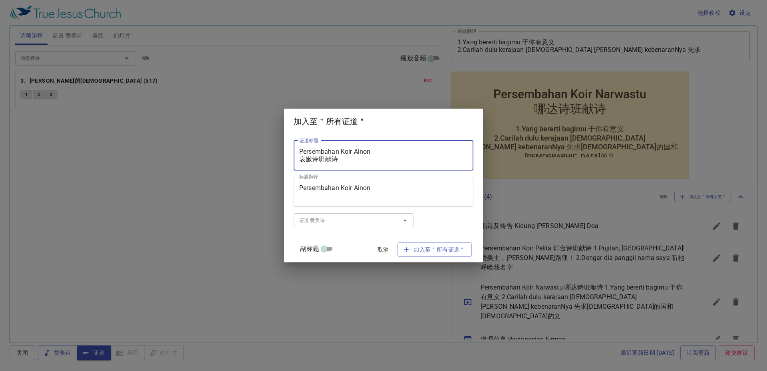
click at [387, 189] on textarea "Persembahan Koir Ainon" at bounding box center [383, 191] width 169 height 15
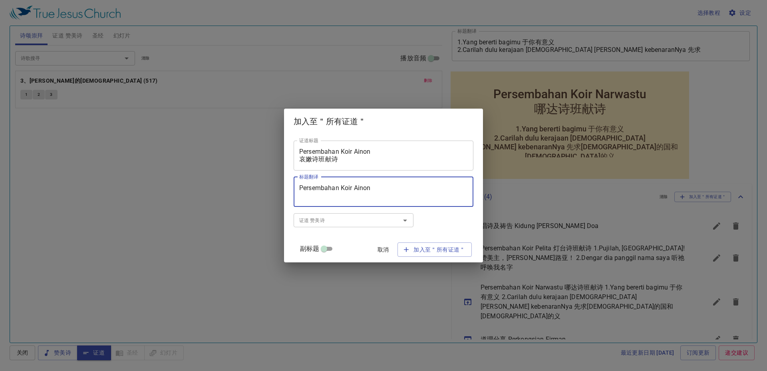
click at [387, 189] on textarea "Persembahan Koir Ainon" at bounding box center [383, 191] width 169 height 15
drag, startPoint x: 353, startPoint y: 197, endPoint x: 360, endPoint y: 207, distance: 12.2
click at [354, 199] on textarea "1. Menyambut Rajaku 欢迎我王 2. H阿如斯卡哈Yesus Memikul Salib Sendiri" at bounding box center [383, 191] width 169 height 15
click at [434, 198] on textarea "1. Menyambut Rajaku 欢迎我王 2. Haruskah Yesus Memikul Salib Sendiri" at bounding box center [383, 191] width 169 height 15
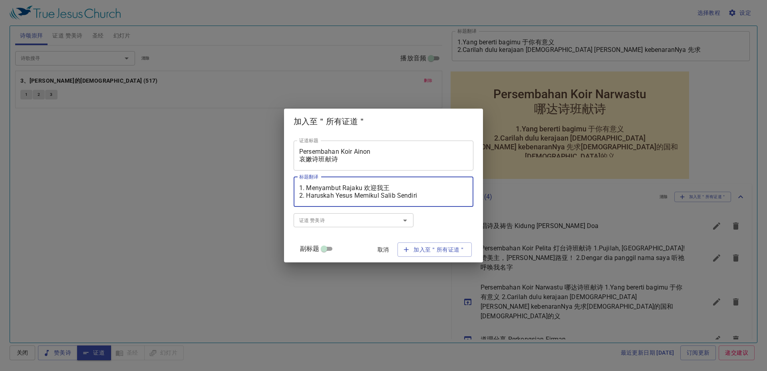
drag, startPoint x: 433, startPoint y: 196, endPoint x: 316, endPoint y: 195, distance: 117.1
click at [316, 195] on textarea "1. Menyambut Rajaku 欢迎我王 2. Haruskah Yesus Memikul Salib Sendiri" at bounding box center [383, 191] width 169 height 15
paste textarea "Pimpin ke Kalvari"
paste textarea "领我到髑髏地"
drag, startPoint x: 386, startPoint y: 196, endPoint x: 398, endPoint y: 197, distance: 11.2
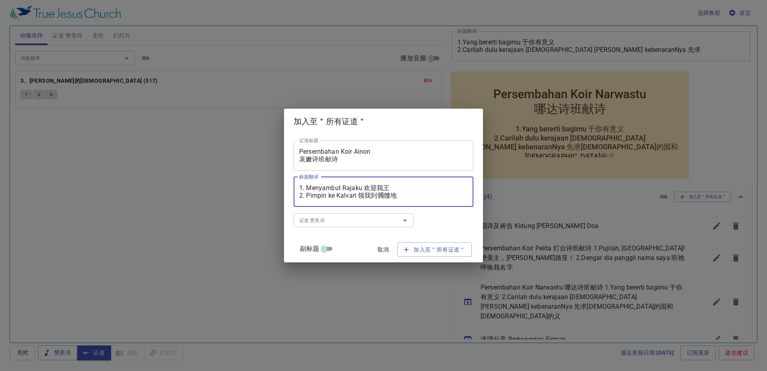
click at [398, 197] on textarea "1. Menyambut Rajaku 欢迎我王 2. Pimpin ke Kalvari 领我到髑髏地" at bounding box center [383, 191] width 169 height 15
click at [375, 187] on textarea "1. Menyambut Rajaku 欢迎我王 2. Pimpin ke Kalvari 领我到骷髅地" at bounding box center [383, 191] width 169 height 15
click at [368, 195] on textarea "1. Menyambut Rajaku 欢迎我王 2. Pimpin ke Kalvari 领我到骷髅地" at bounding box center [383, 191] width 169 height 15
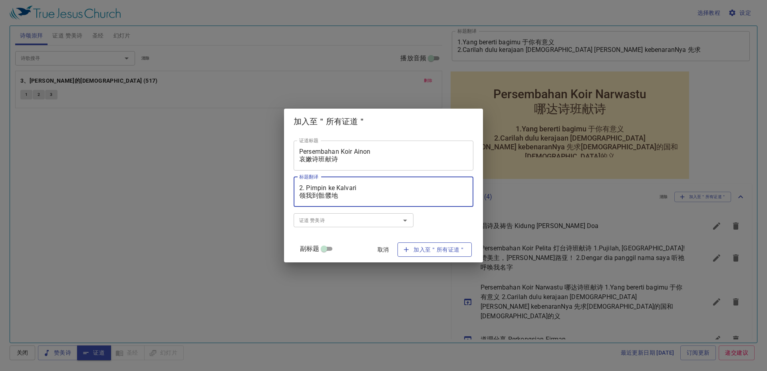
type textarea "1. Menyambut Rajaku 欢迎我王 2. Pimpin ke Kalvari 领我到骷髅地"
click at [402, 247] on icon "button" at bounding box center [406, 250] width 8 height 8
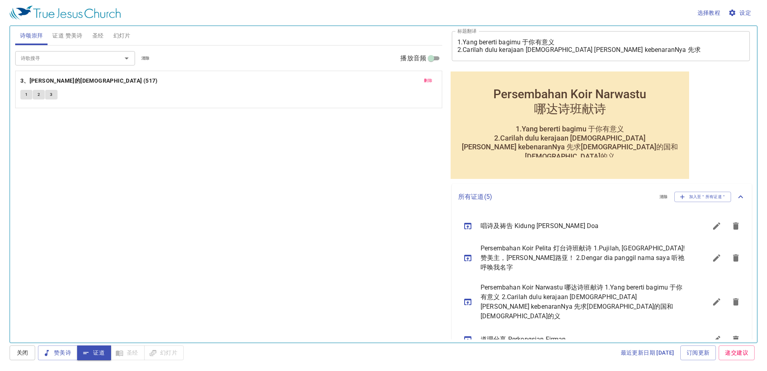
scroll to position [89, 0]
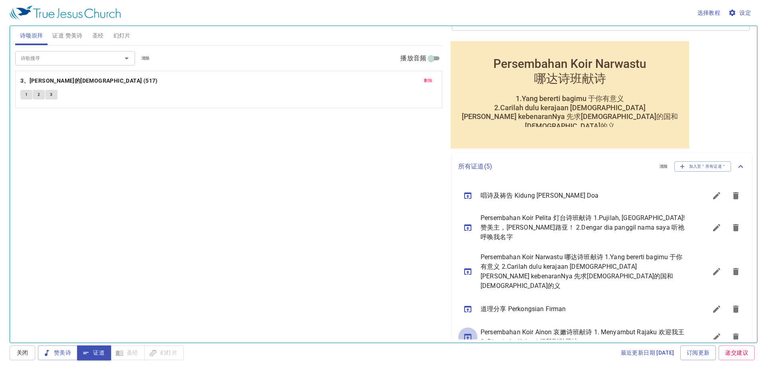
click at [471, 334] on icon "sermon lineup list" at bounding box center [467, 337] width 7 height 6
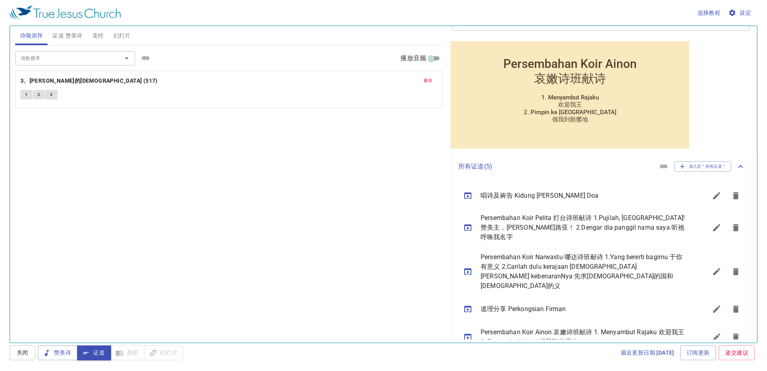
scroll to position [64, 0]
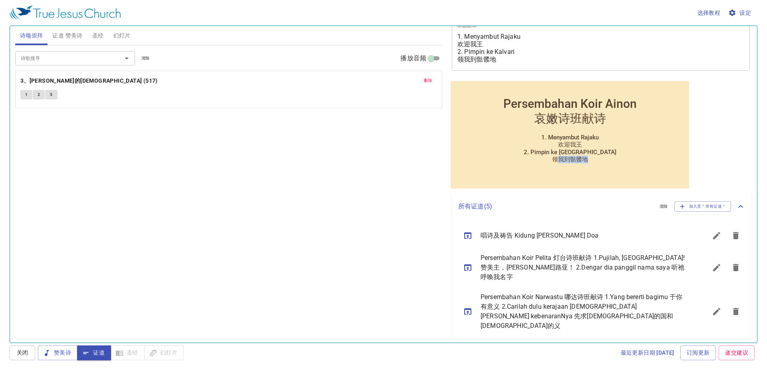
drag, startPoint x: 557, startPoint y: 161, endPoint x: 574, endPoint y: 173, distance: 21.5
click at [574, 173] on div "Persembahan Koir Ainon 哀嫩诗班献诗 Persembahan Koir Ainon 哀嫩诗班献诗 1. Menyambut Rajaku…" at bounding box center [570, 134] width 239 height 107
click at [537, 141] on div "1. Menyambut Rajaku 欢迎我王 2. Pimpin ke Kalvari 领我到骷髅地" at bounding box center [570, 148] width 239 height 38
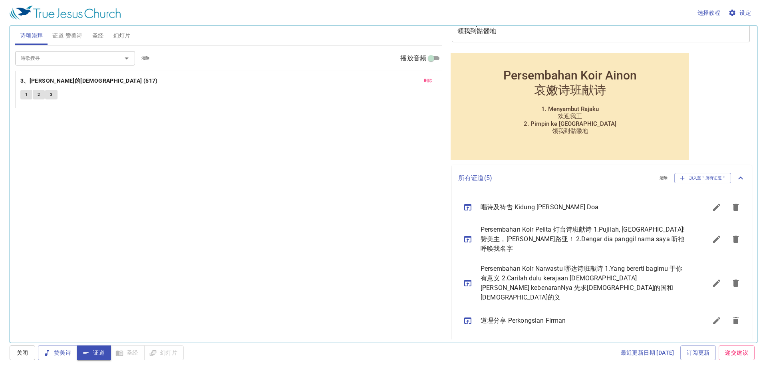
scroll to position [104, 0]
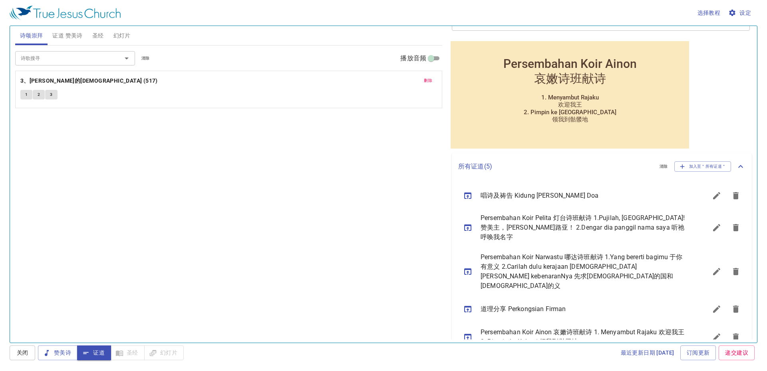
click at [707, 328] on button "sermon lineup list" at bounding box center [716, 337] width 19 height 19
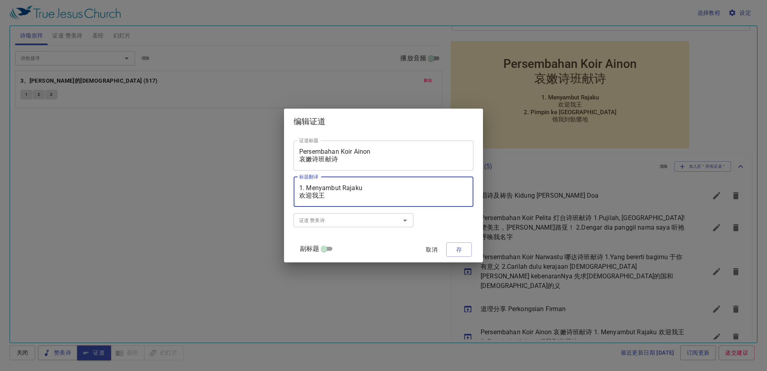
click at [375, 191] on textarea "1. Menyambut Rajaku 欢迎我王 2. Pimpin ke Kalvari 领我到骷髅地" at bounding box center [383, 191] width 169 height 15
click at [382, 194] on textarea "1. Menyambut Rajaku 欢迎我王 2. Pimpin ke Kalvari 领我到骷髅地" at bounding box center [383, 191] width 169 height 15
type textarea "1. Menyambut Rajaku 欢迎我王 2. Pimpin ke Kalvari 领我到骷髅地"
click at [446, 248] on button "存" at bounding box center [459, 249] width 26 height 15
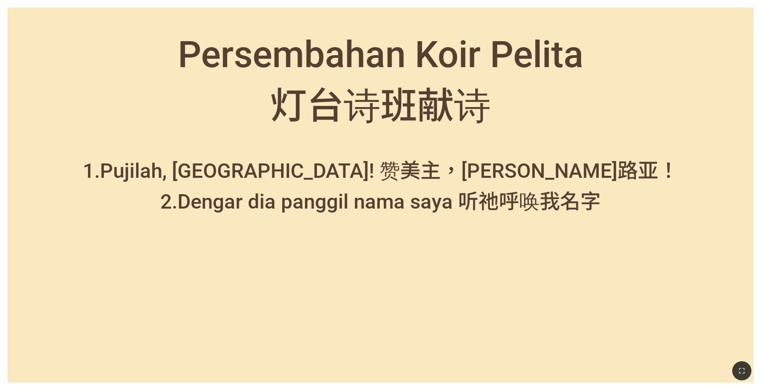
drag, startPoint x: 754, startPoint y: 5, endPoint x: 754, endPoint y: 0, distance: 4.4
click at [754, 5] on div "Persembahan Koir Pelita 灯台诗班献诗 Persembahan Koir Pelita 灯台诗班献诗 1.Pujilah, [GEOGR…" at bounding box center [380, 195] width 761 height 390
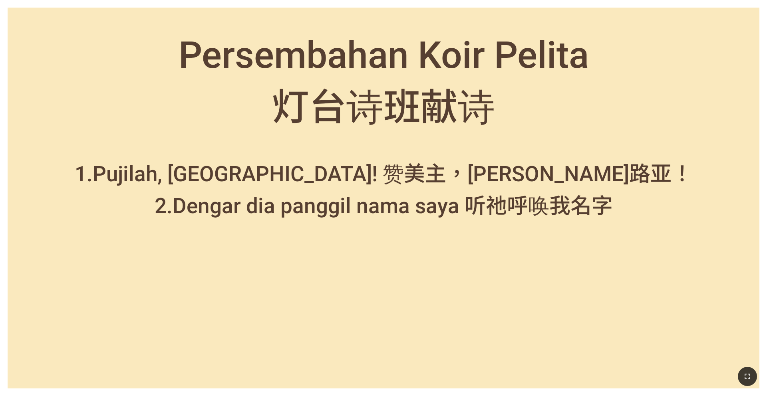
click at [749, 370] on button "button" at bounding box center [747, 376] width 19 height 19
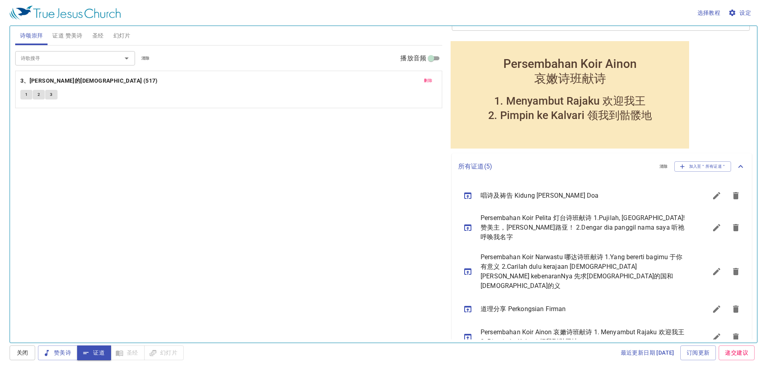
click at [707, 328] on button "sermon lineup list" at bounding box center [716, 337] width 19 height 19
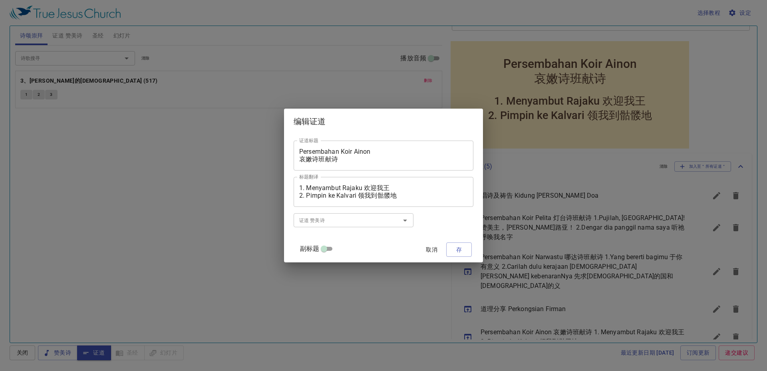
click at [371, 191] on textarea "1. Menyambut Rajaku 欢迎我王 2. Pimpin ke Kalvari 领我到骷髅地" at bounding box center [383, 191] width 169 height 15
click at [377, 187] on textarea "1. Menyambut Rajaku / 欢迎我王 2. Pimpin ke Kalvari / 领我到骷髅地" at bounding box center [383, 191] width 169 height 15
type textarea "1. Menyambut Rajaku / 欢迎我王 2. Pimpin ke Kalvari / 领我到骷髅地"
click at [453, 252] on span "存" at bounding box center [459, 250] width 13 height 10
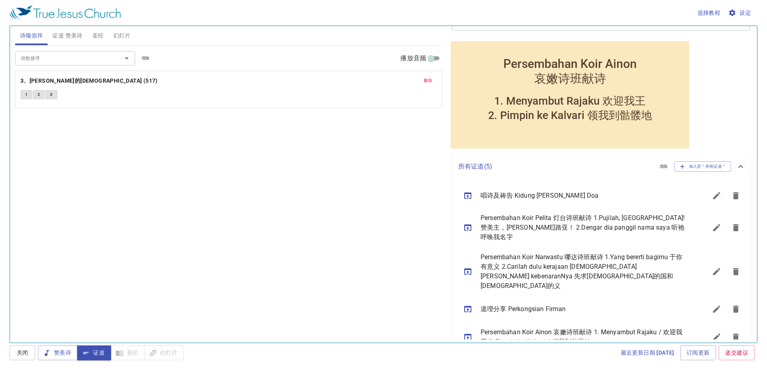
click at [550, 253] on span "Persembahan Koir Narwastu 哪达诗班献诗 1.Yang bererti bagimu 于你有意义 2.Carilah dulu ker…" at bounding box center [584, 271] width 207 height 38
click at [713, 268] on icon "sermon lineup list" at bounding box center [716, 271] width 7 height 7
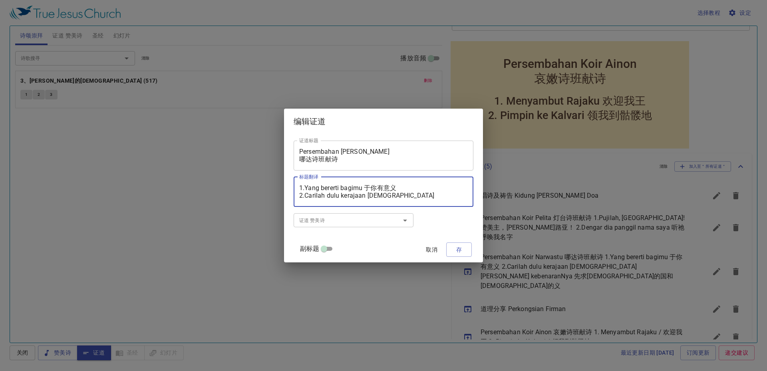
click at [375, 187] on textarea "1.Yang bererti bagimu 于你有意义 2.Carilah dulu kerajaan Tuhan Dan kebenaranNya 先求神的…" at bounding box center [383, 191] width 169 height 15
click at [310, 197] on textarea "1.Yang bererti bagimu / 于你有意义 2.Carilah dulu kerajaan Tuhan Dan kebenaranNya 先求…" at bounding box center [383, 191] width 169 height 15
type textarea "1.Yang bererti bagimu / 于你有意义 2.Carilah dulu kerajaan Tuhan Dan kebenaranNya / …"
drag, startPoint x: 453, startPoint y: 250, endPoint x: 459, endPoint y: 262, distance: 13.6
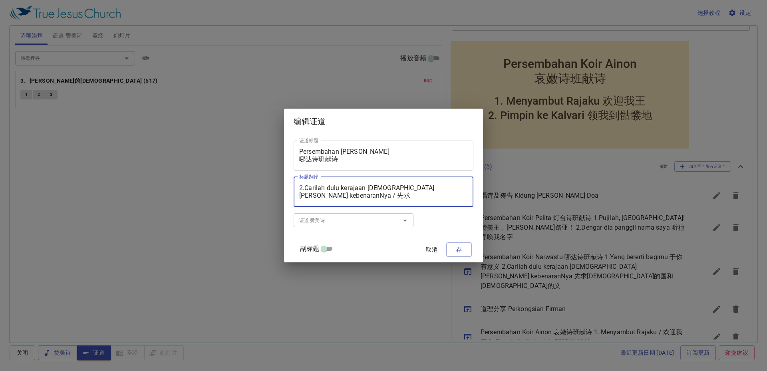
click at [453, 250] on span "存" at bounding box center [459, 250] width 13 height 10
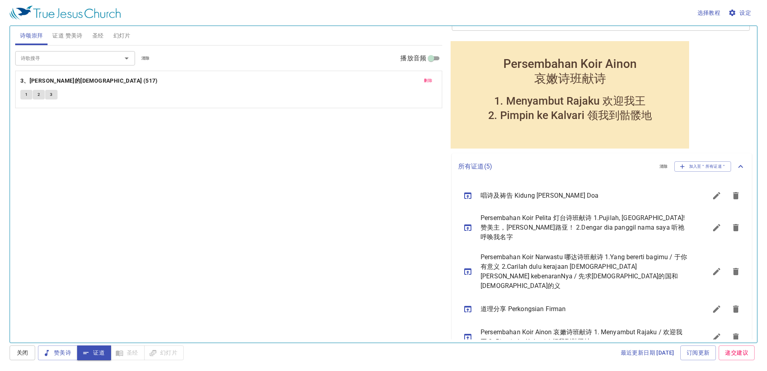
click at [470, 267] on icon "sermon lineup list" at bounding box center [468, 272] width 10 height 10
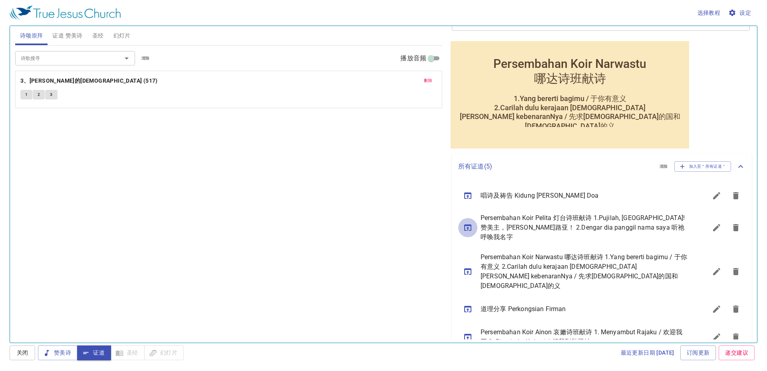
click at [471, 225] on icon "sermon lineup list" at bounding box center [467, 228] width 7 height 6
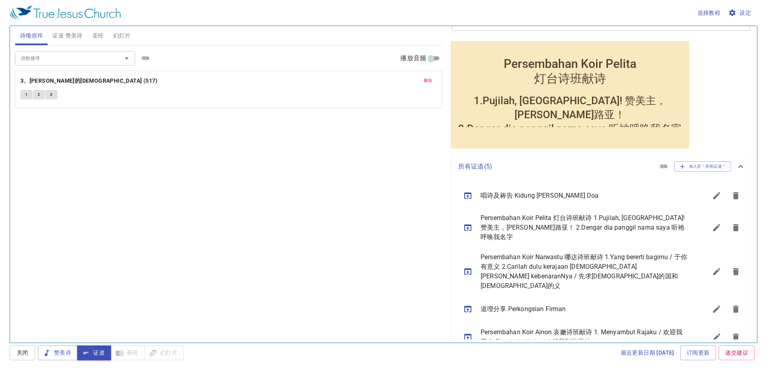
click at [554, 227] on span "Persembahan Koir Pelita 灯台诗班献诗 1.Pujilah, Haleluya! 赞美主，哈利路亚！ 2.Dengar dia pang…" at bounding box center [584, 227] width 207 height 29
click at [712, 223] on icon "sermon lineup list" at bounding box center [717, 228] width 10 height 10
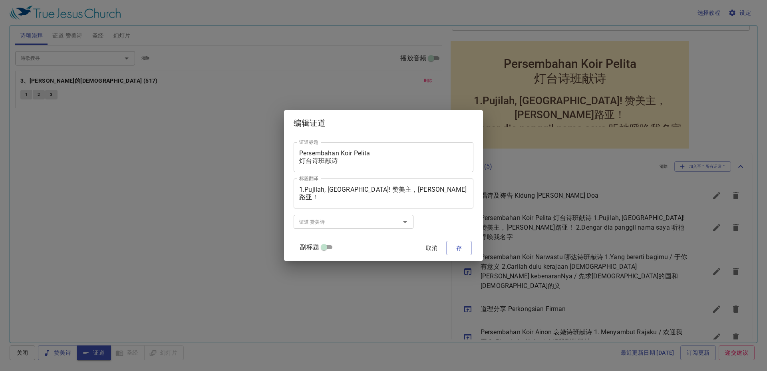
click at [365, 190] on textarea "1.Pujilah, Haleluya! 赞美主，哈利路亚！ 2.Dengar dia panggil nama saya 听祂呼唤我名字" at bounding box center [383, 193] width 169 height 15
click at [405, 197] on textarea "1.Pujilah, Haleluya! /赞美主，哈利路亚！ 2.Dengar dia panggil nama saya 听祂呼唤我名字" at bounding box center [383, 193] width 169 height 15
type textarea "1.Pujilah, Haleluya! /赞美主，哈利路亚！ 2.Dengar dia panggil nama saya / 听祂呼唤我名字"
click at [453, 245] on span "存" at bounding box center [459, 248] width 13 height 10
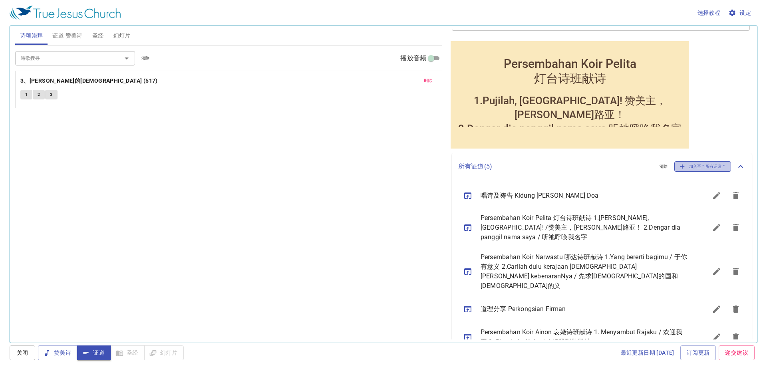
click at [688, 165] on span "加入至＂所有证道＂" at bounding box center [703, 166] width 47 height 7
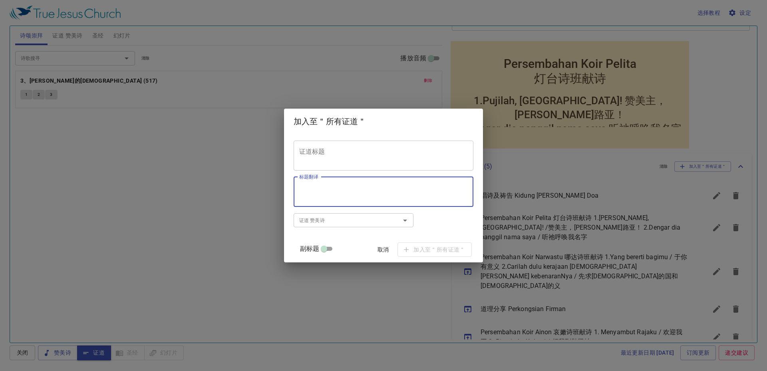
click at [364, 195] on textarea "标题翻译" at bounding box center [383, 191] width 169 height 15
click at [364, 163] on div "证道标题" at bounding box center [384, 156] width 180 height 30
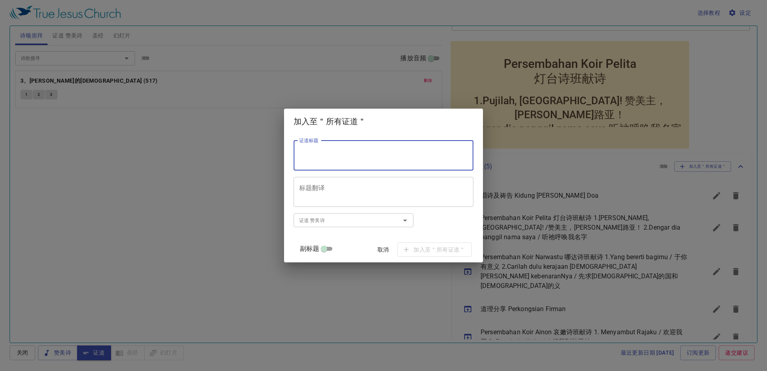
paste textarea "何烈诗班献诗"
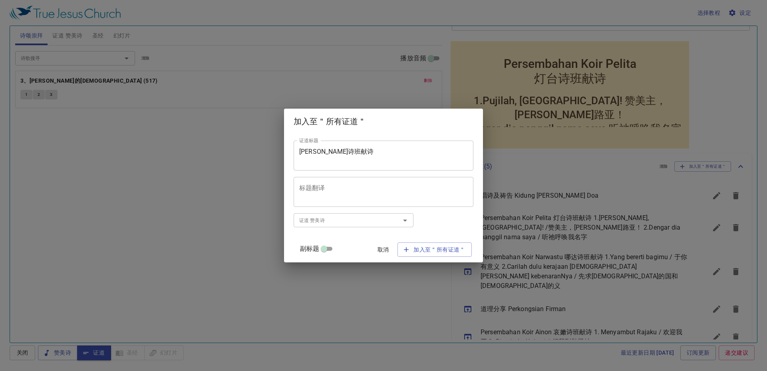
click at [306, 151] on div "何烈诗班献诗 证道标题" at bounding box center [384, 156] width 180 height 30
paste textarea "Persembahan Koir Horeb"
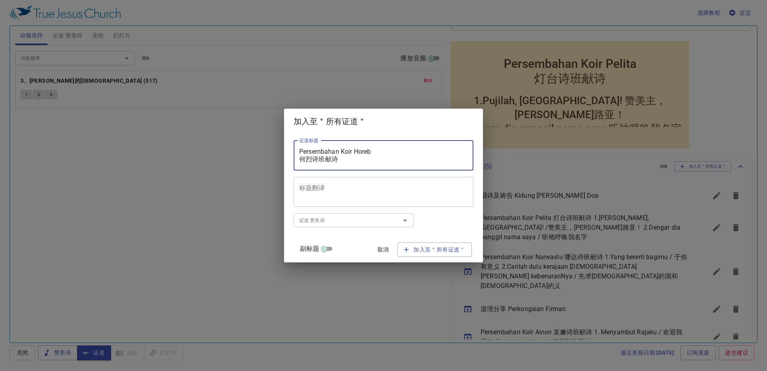
scroll to position [0, 0]
type textarea "Persembahan Koir Horeb 何烈诗班献诗"
click at [387, 344] on div "加入至＂所有证道＂ 证道标题 Persembahan Koir Horeb 何烈诗班献诗 证道标题 标题翻译 标题翻译 副标题 副标题 副标题翻译 副标题翻译…" at bounding box center [383, 185] width 767 height 371
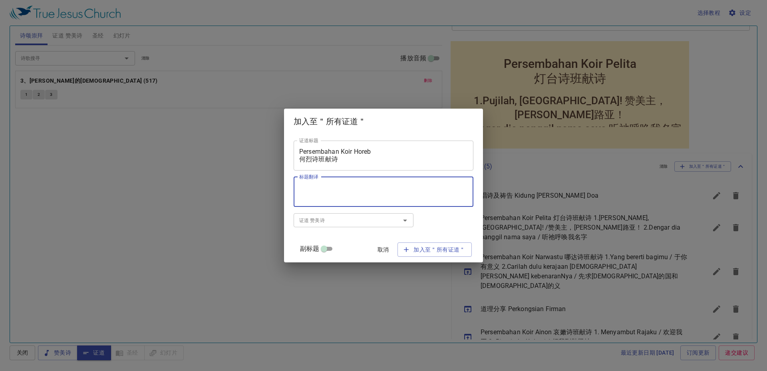
click at [403, 192] on textarea "标题翻译" at bounding box center [383, 191] width 169 height 15
click at [415, 252] on span "加入至＂所有证道＂" at bounding box center [435, 250] width 62 height 10
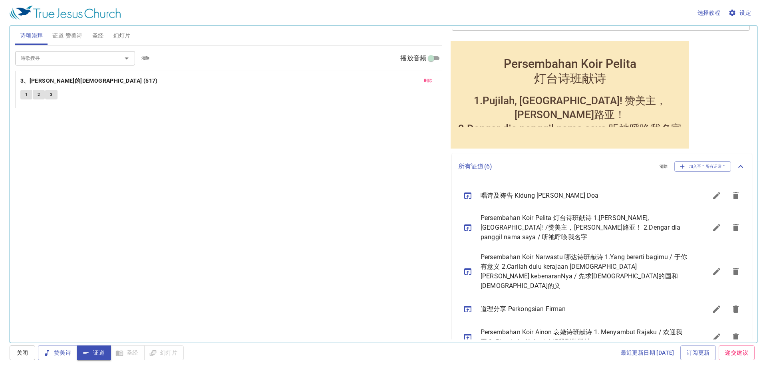
click at [381, 273] on div "诗歌搜寻 诗歌搜寻 清除 播放音频 删除 3、亚伯拉罕的神 (517) 1 2 3" at bounding box center [228, 191] width 427 height 290
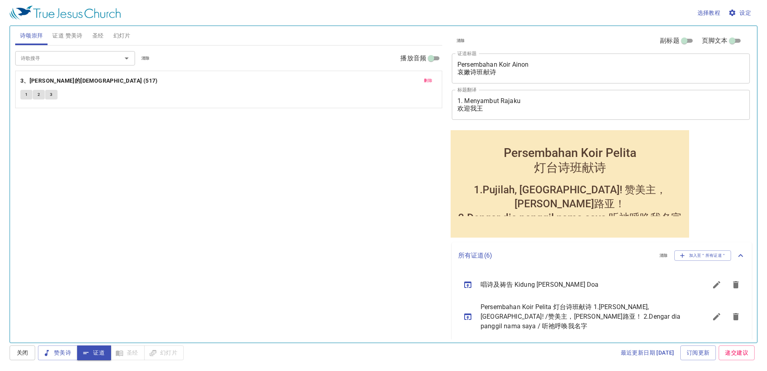
click at [423, 332] on div "诗歌搜寻 诗歌搜寻 清除 播放音频 删除 3、亚伯拉罕的神 (517) 1 2 3" at bounding box center [228, 191] width 427 height 290
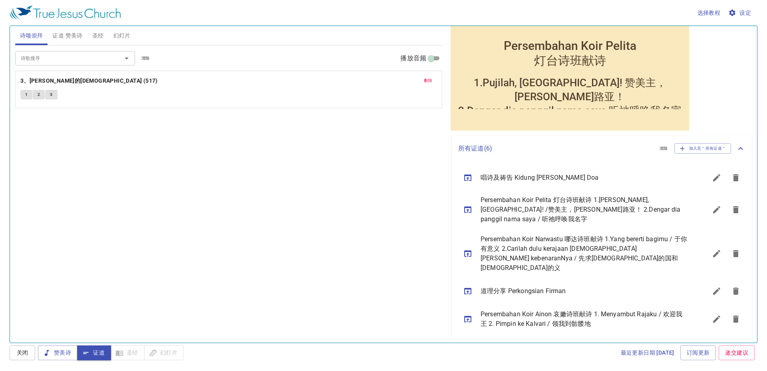
scroll to position [115, 0]
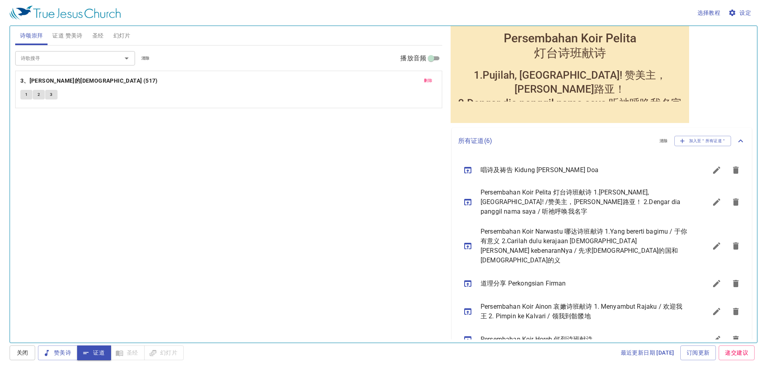
click at [469, 200] on icon "sermon lineup list" at bounding box center [468, 202] width 10 height 10
click at [398, 251] on div "诗歌搜寻 诗歌搜寻 清除 播放音频 删除 3、亚伯拉罕的神 (517) 1 2 3" at bounding box center [228, 191] width 427 height 290
click at [436, 262] on div "诗歌搜寻 诗歌搜寻 清除 播放音频 删除 3、亚伯拉罕的神 (517) 1 2 3" at bounding box center [228, 191] width 427 height 290
click at [464, 170] on icon "sermon lineup list" at bounding box center [468, 170] width 10 height 10
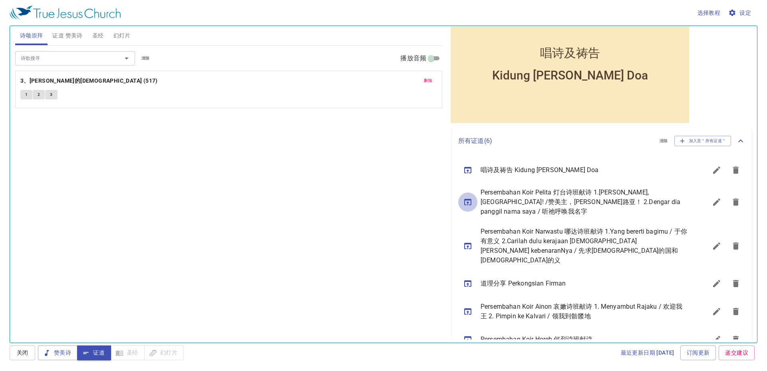
click at [467, 200] on icon "sermon lineup list" at bounding box center [468, 202] width 10 height 10
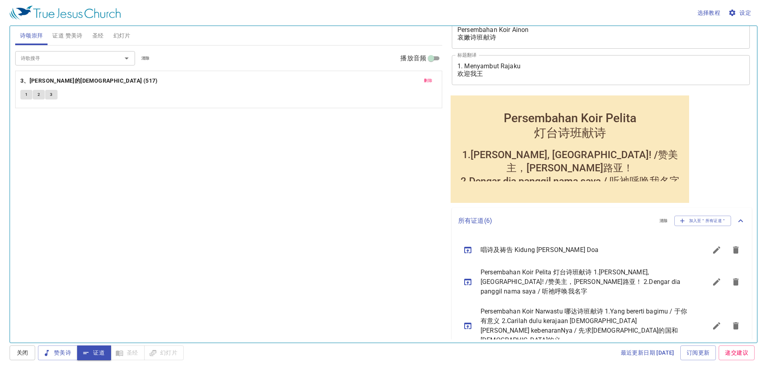
scroll to position [75, 0]
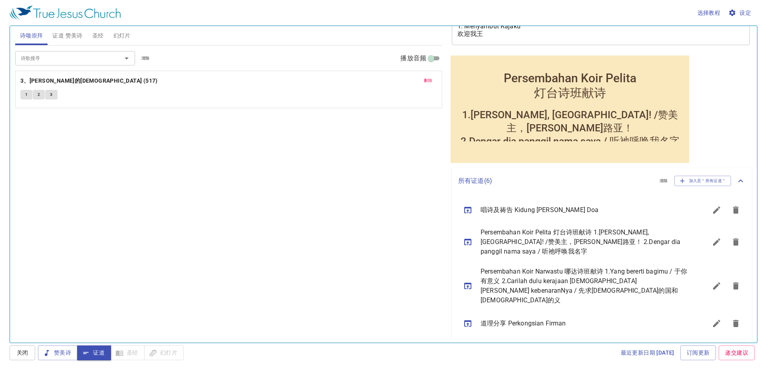
click at [469, 281] on icon "sermon lineup list" at bounding box center [468, 286] width 10 height 10
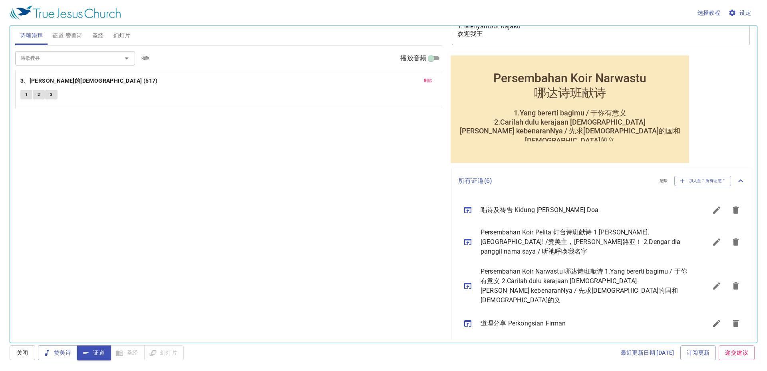
click at [470, 319] on icon "sermon lineup list" at bounding box center [468, 324] width 10 height 10
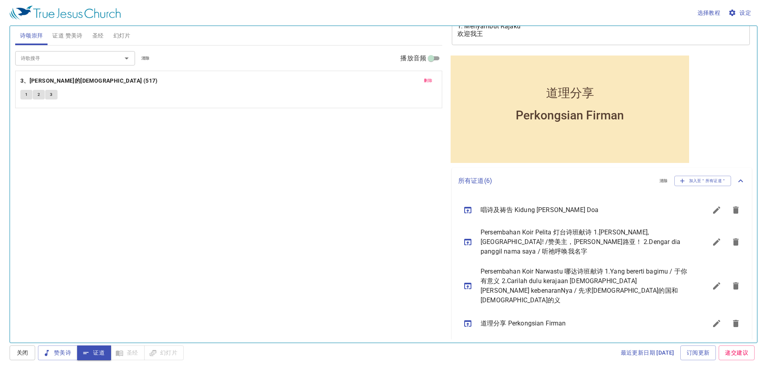
scroll to position [115, 0]
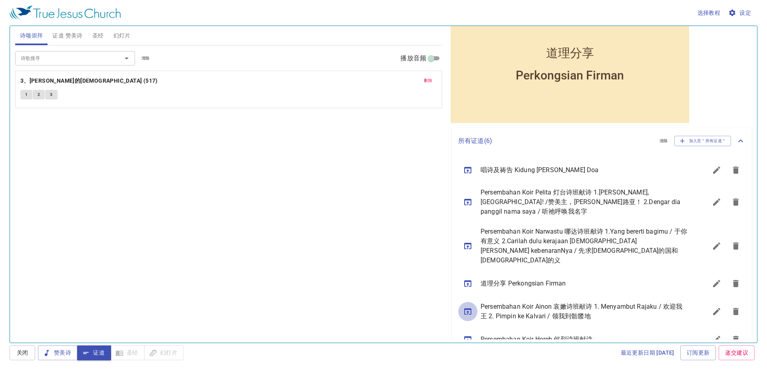
click at [467, 307] on icon "sermon lineup list" at bounding box center [468, 312] width 10 height 10
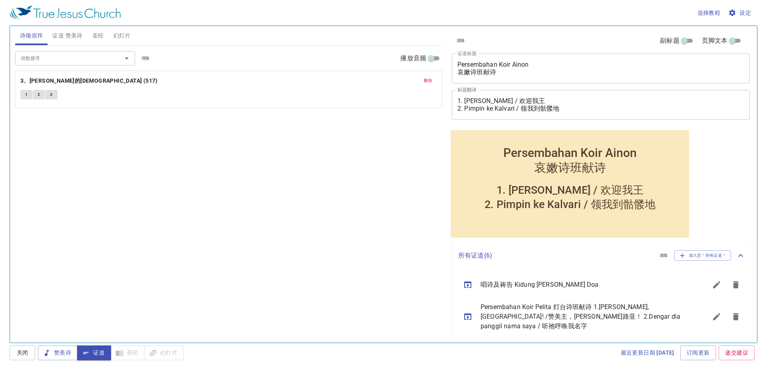
scroll to position [115, 0]
